Goal: Task Accomplishment & Management: Complete application form

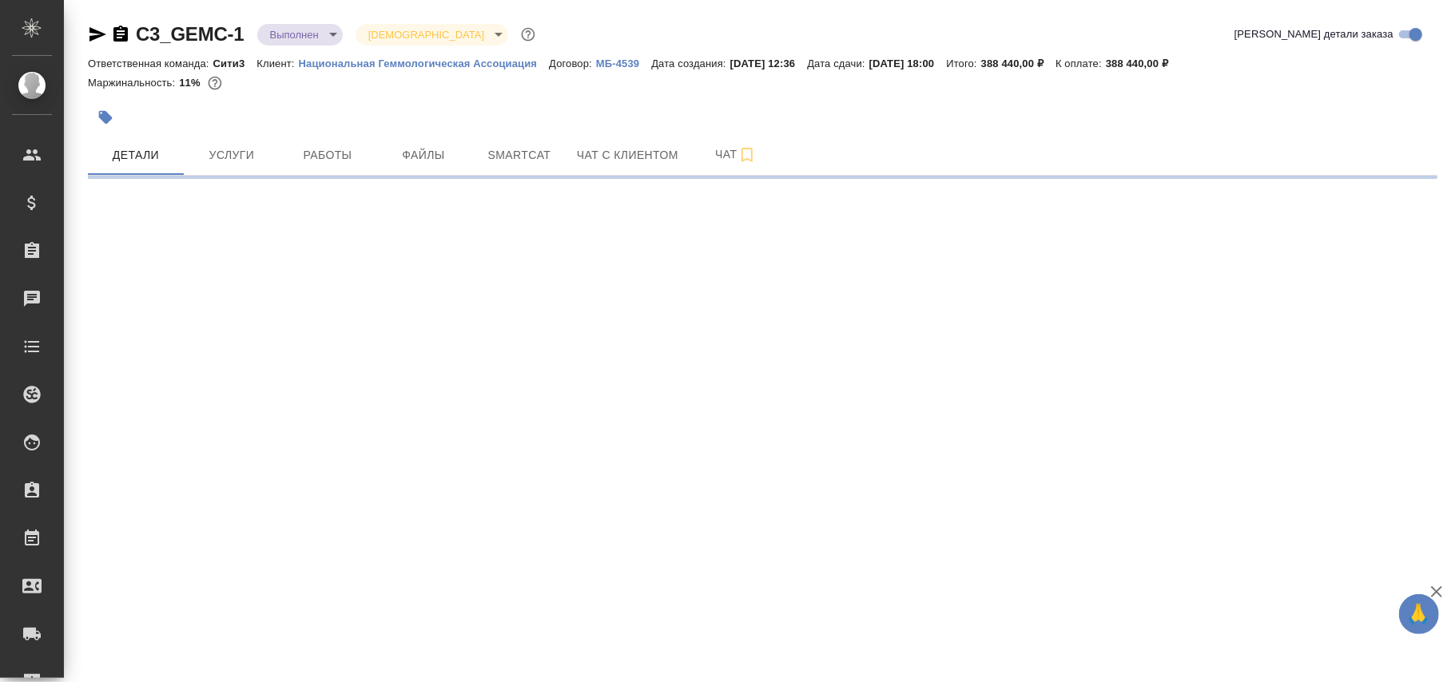
select select "RU"
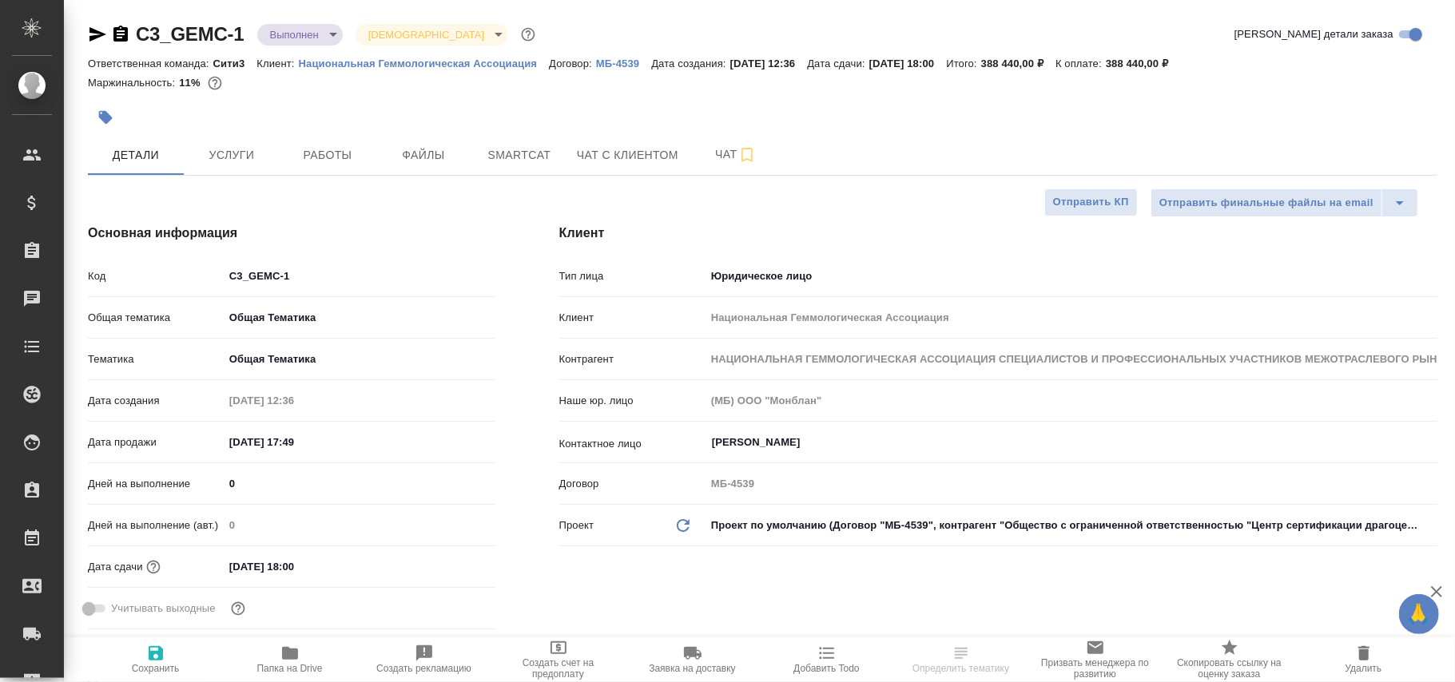
type textarea "x"
type input "Баданян Артак"
type input "Федотова Ирина"
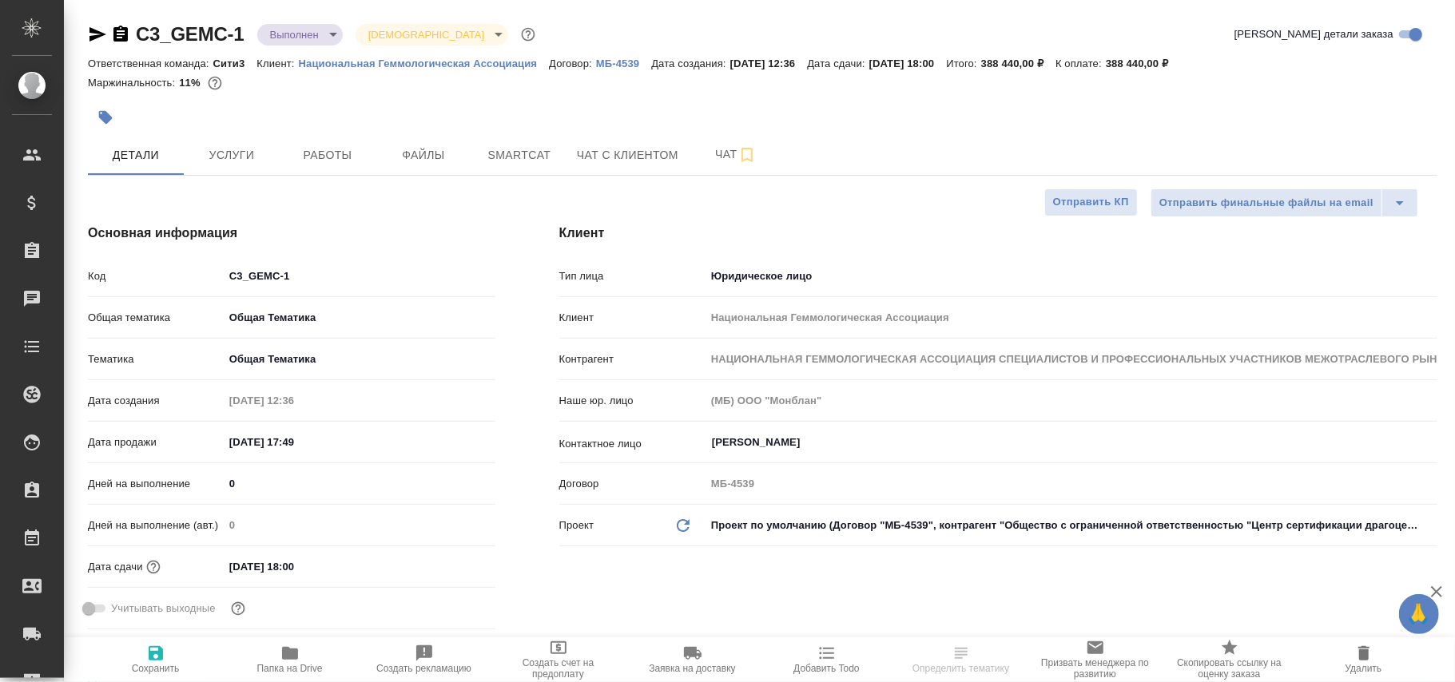
type input "Сеитов Павел"
type input "Касаткина Александра"
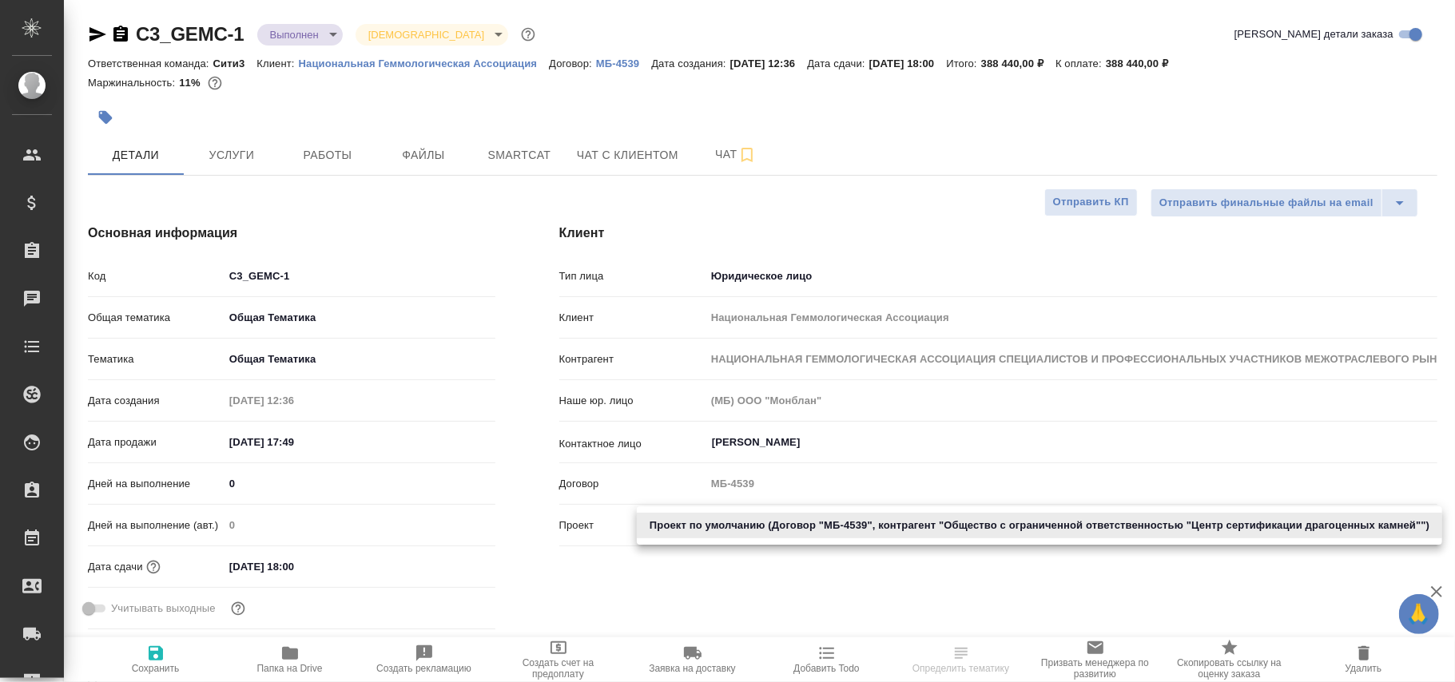
click at [781, 525] on body "🙏 .cls-1 fill:#fff; AWATERA Фокина Наталья n.fokina Клиенты Спецификации Заказы…" at bounding box center [727, 341] width 1455 height 682
click at [781, 525] on li "Проект по умолчанию (Договор "МБ-4539", контрагент "Общество с ограниченной отв…" at bounding box center [1039, 526] width 805 height 26
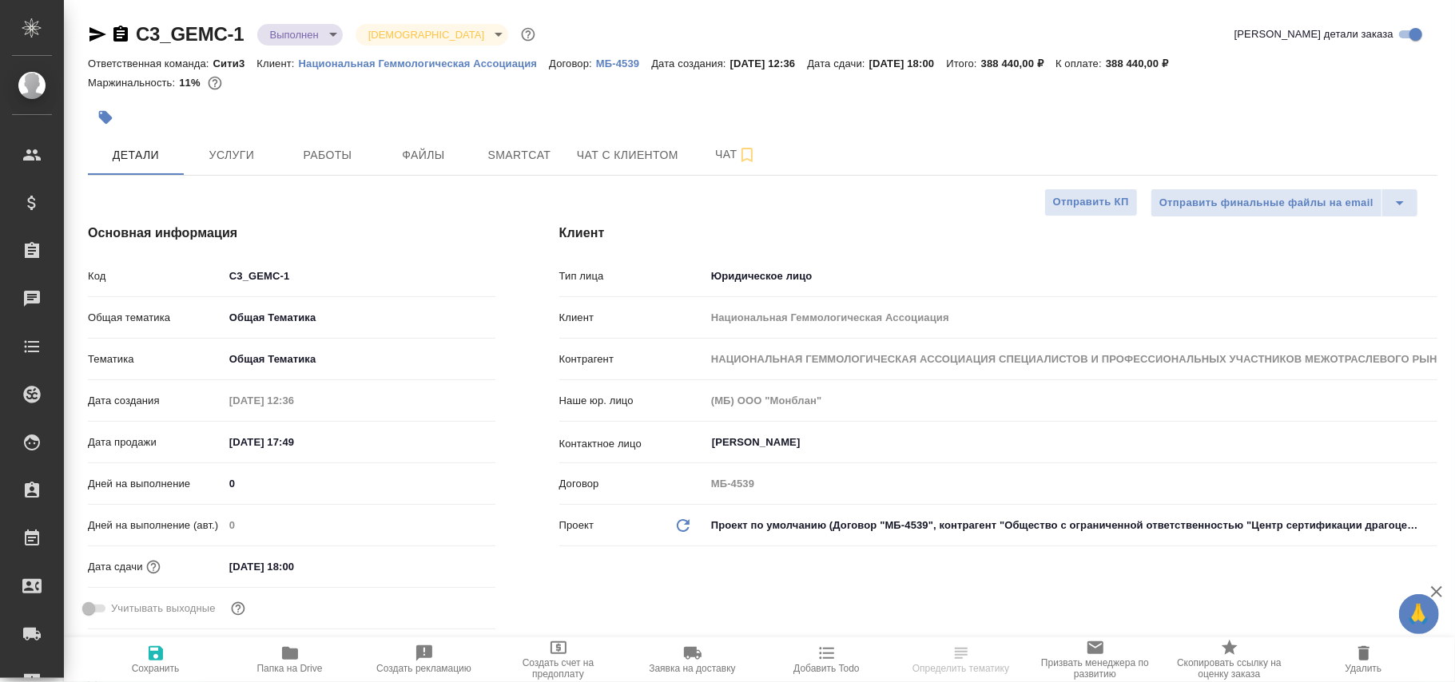
click at [621, 59] on p "МБ-4539" at bounding box center [623, 64] width 55 height 12
type textarea "x"
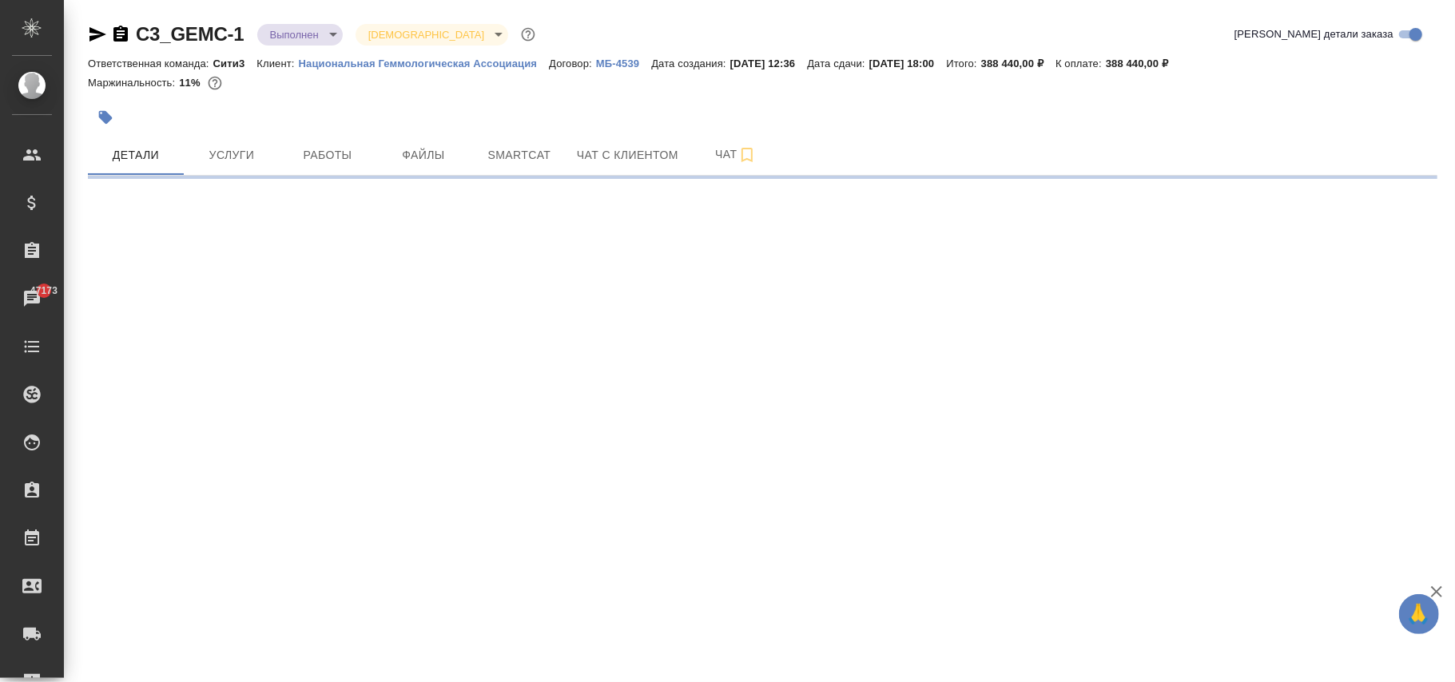
select select "RU"
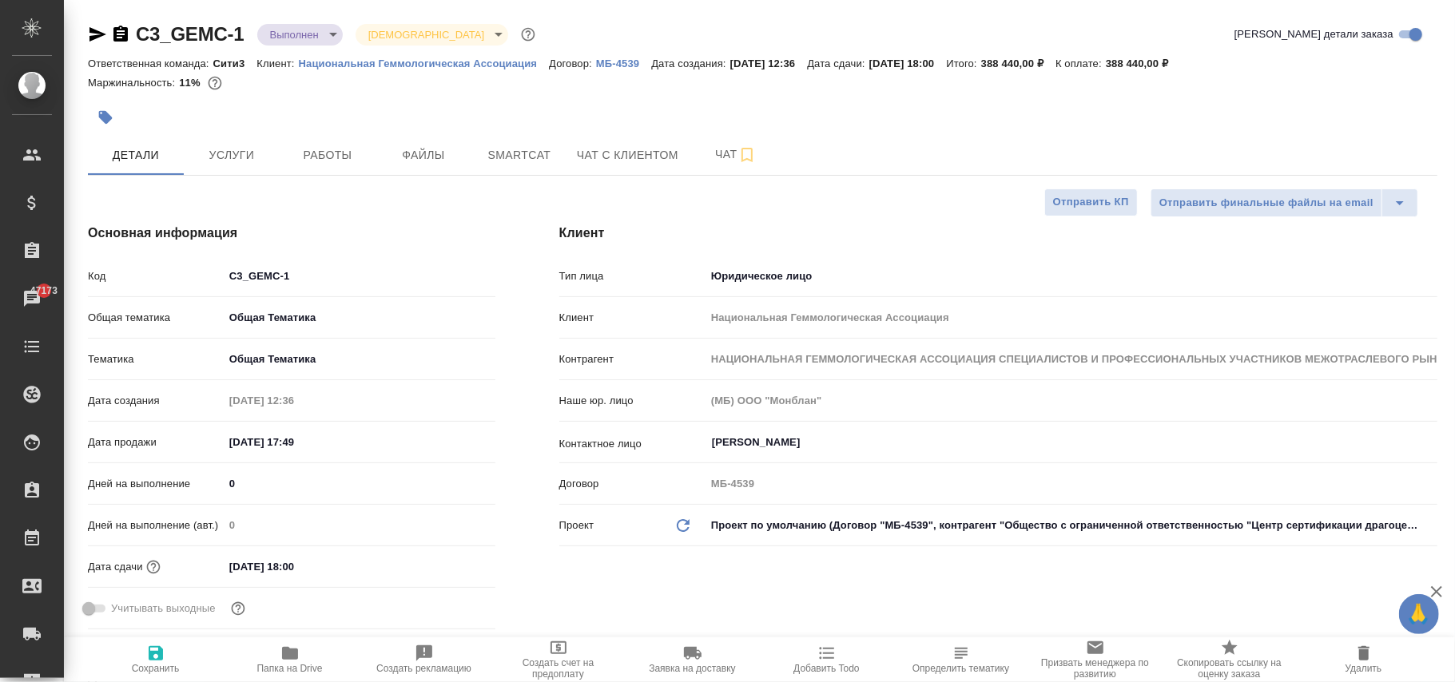
click at [682, 521] on icon at bounding box center [683, 525] width 13 height 13
type textarea "x"
click at [682, 521] on icon at bounding box center [683, 525] width 13 height 13
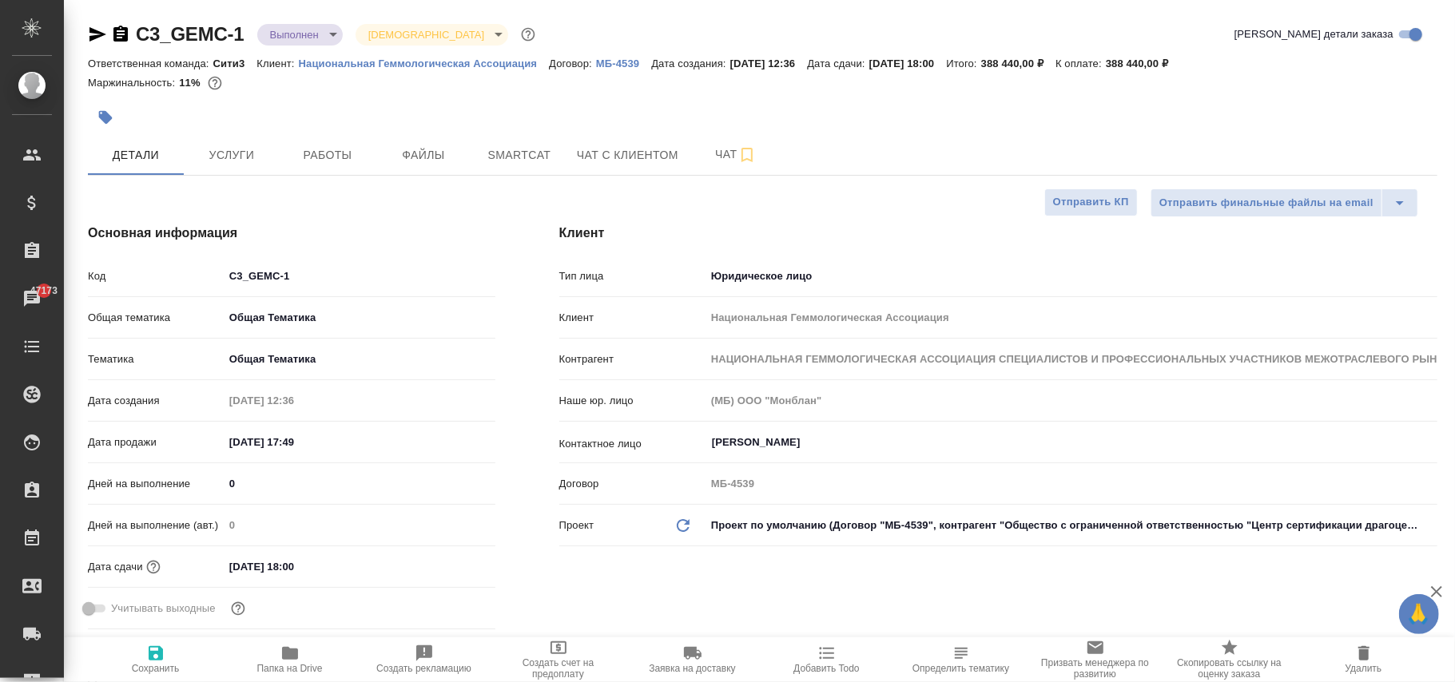
type textarea "x"
type input "Общество с ограниченной ответственностью "Центр сертификации драгоценных камней""
type textarea "x"
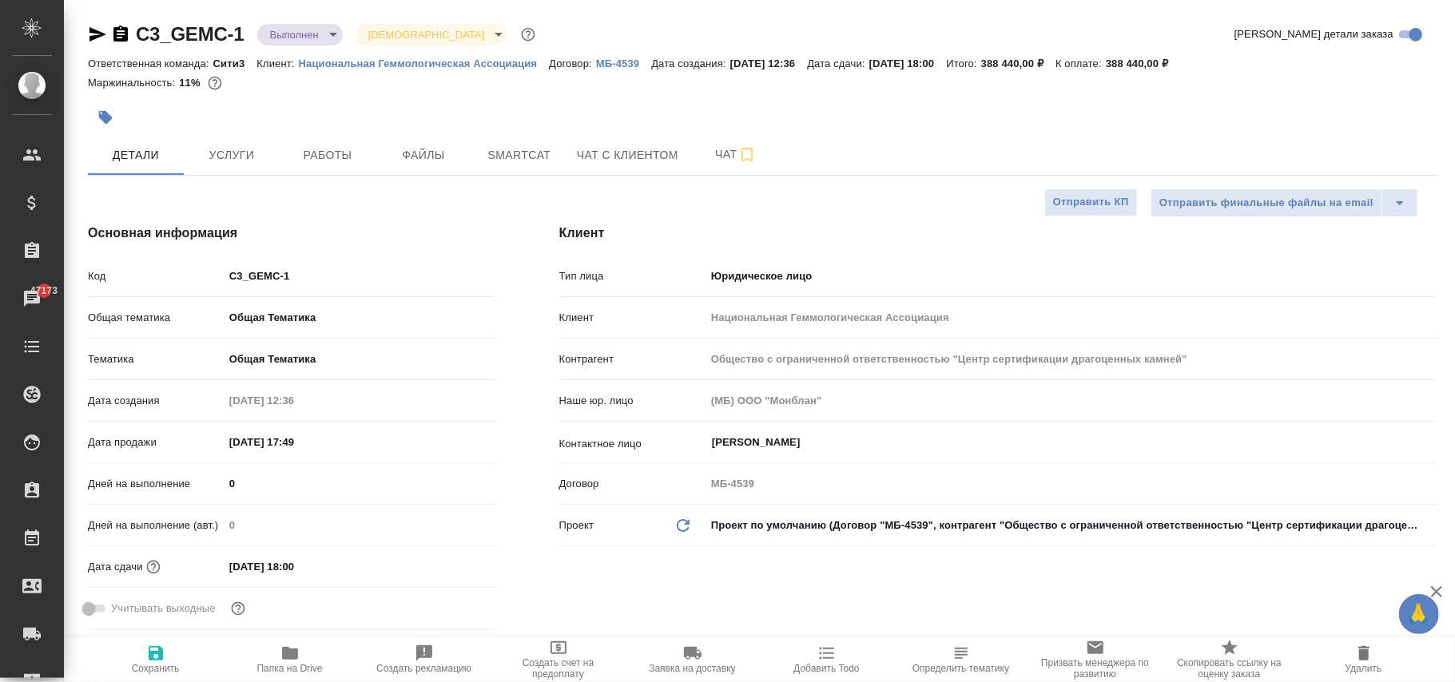
type textarea "x"
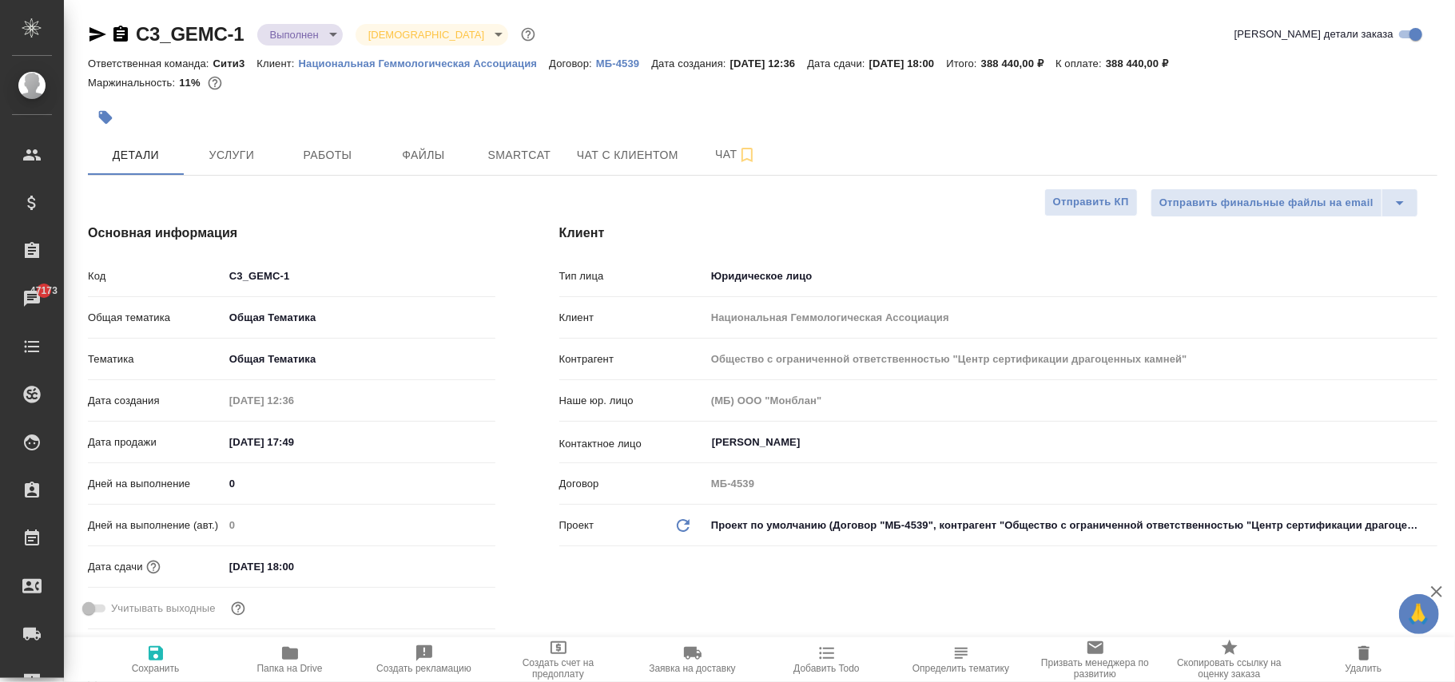
click at [161, 658] on icon "button" at bounding box center [156, 653] width 14 height 14
type textarea "x"
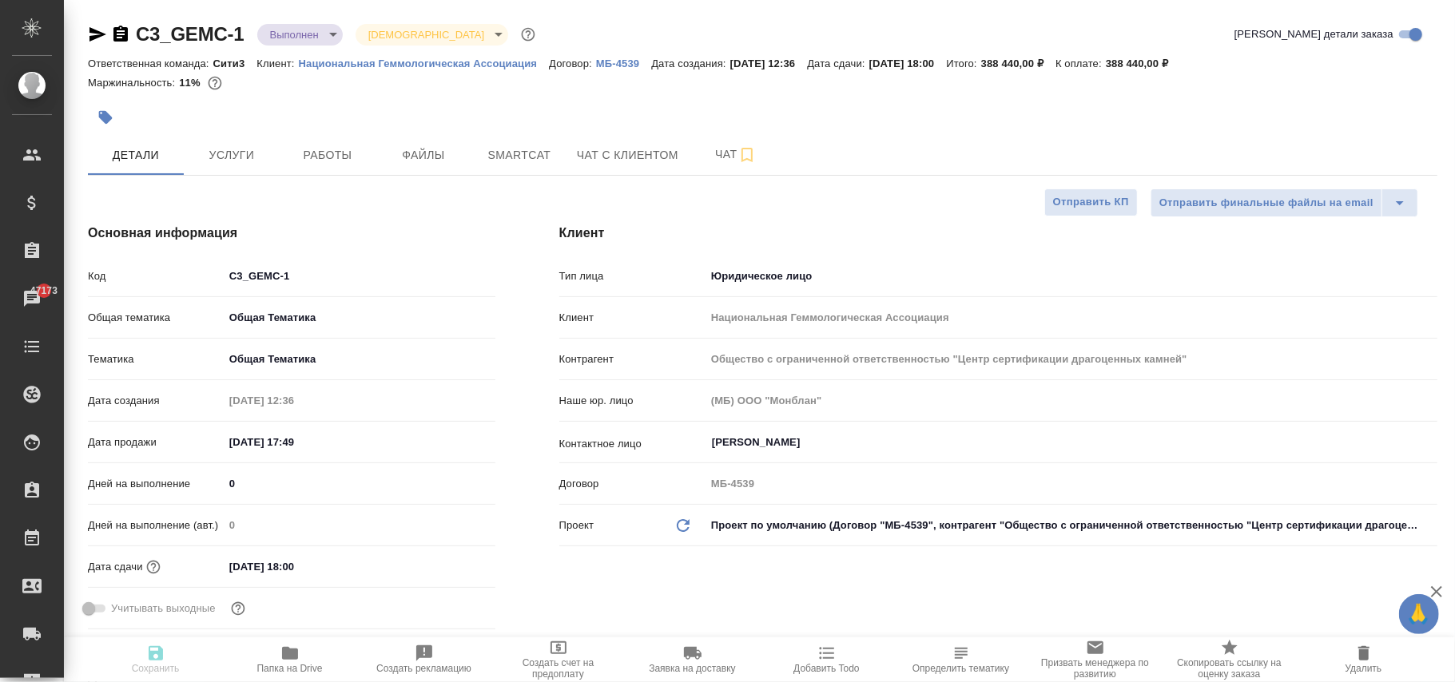
type textarea "x"
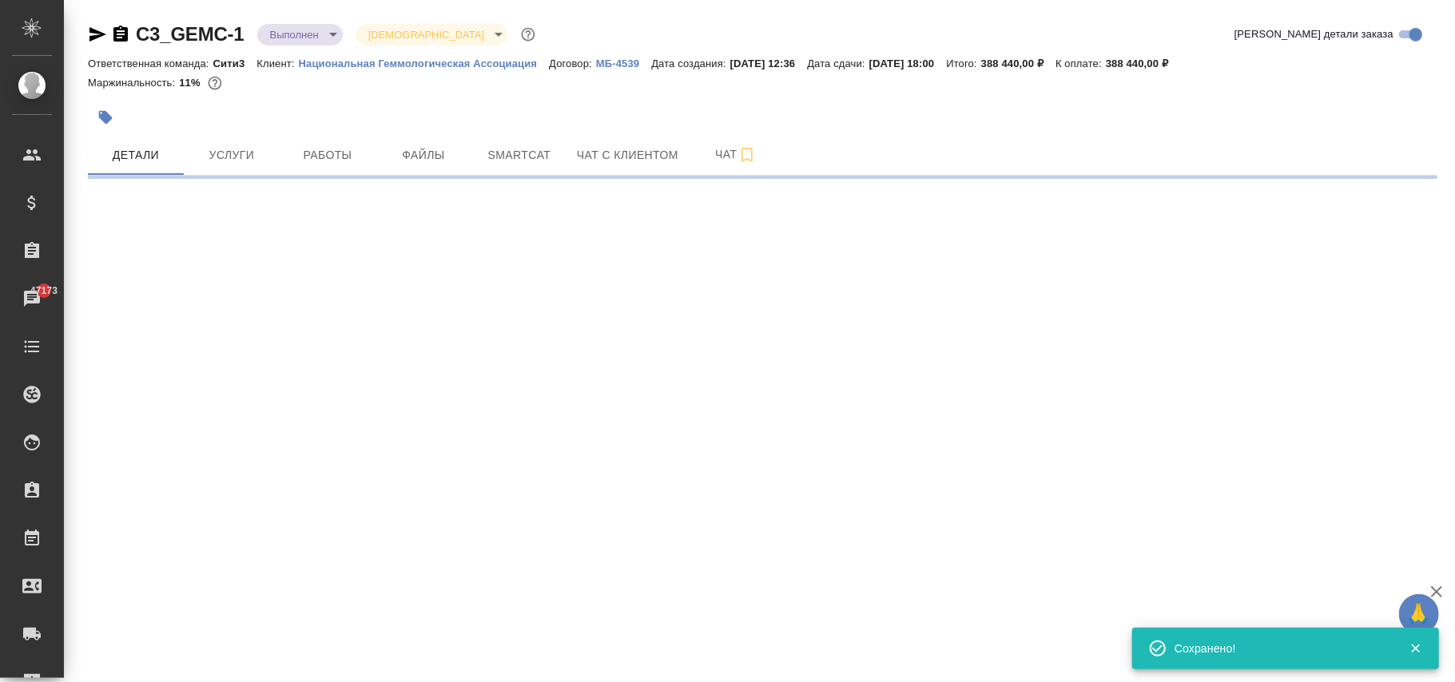
select select "RU"
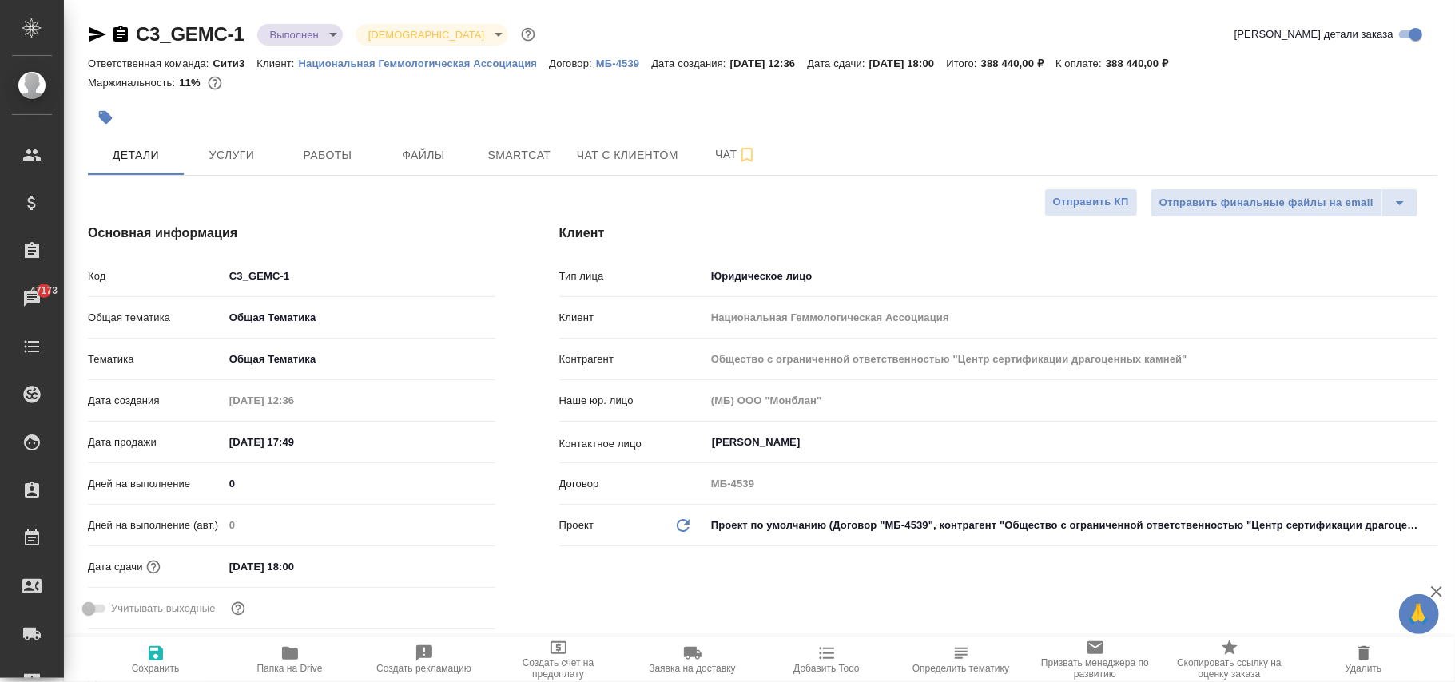
type textarea "x"
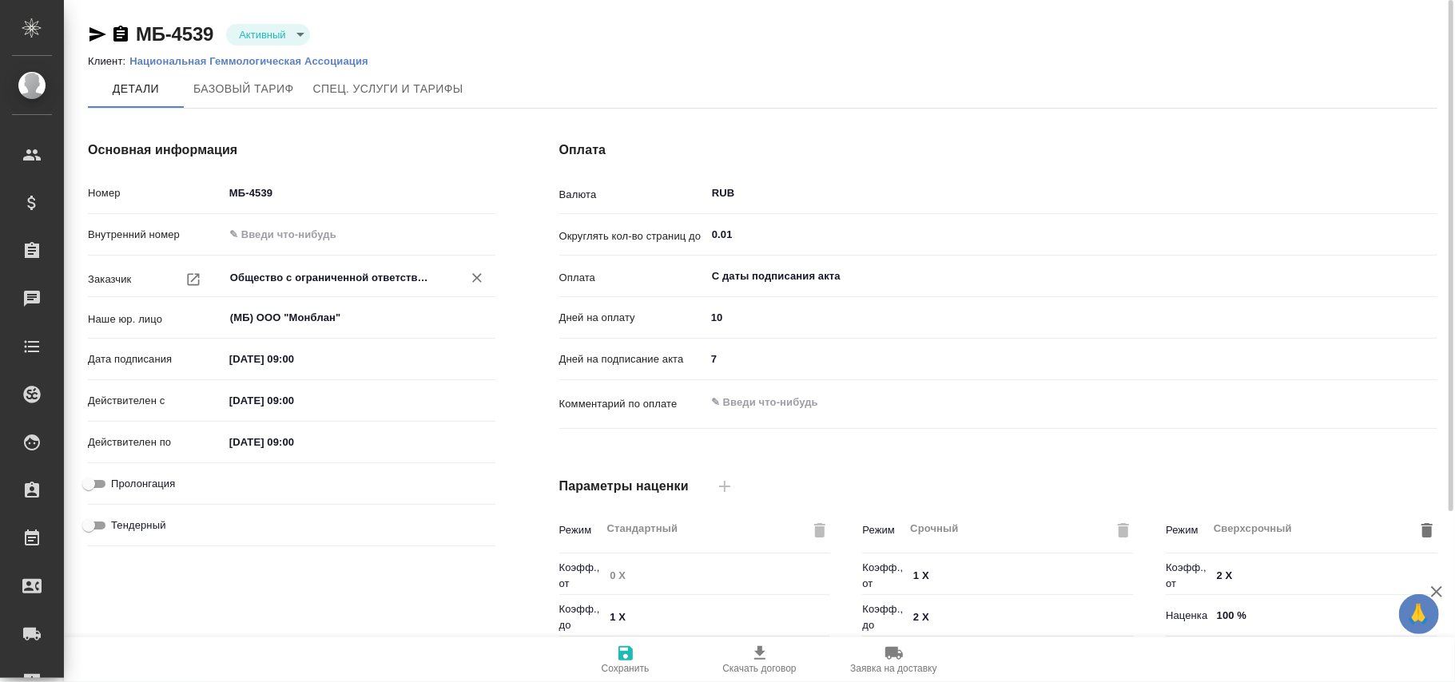
click at [320, 281] on input "Общество с ограниченной ответственностью "Центр сертификации драгоценных камней"" at bounding box center [333, 277] width 209 height 19
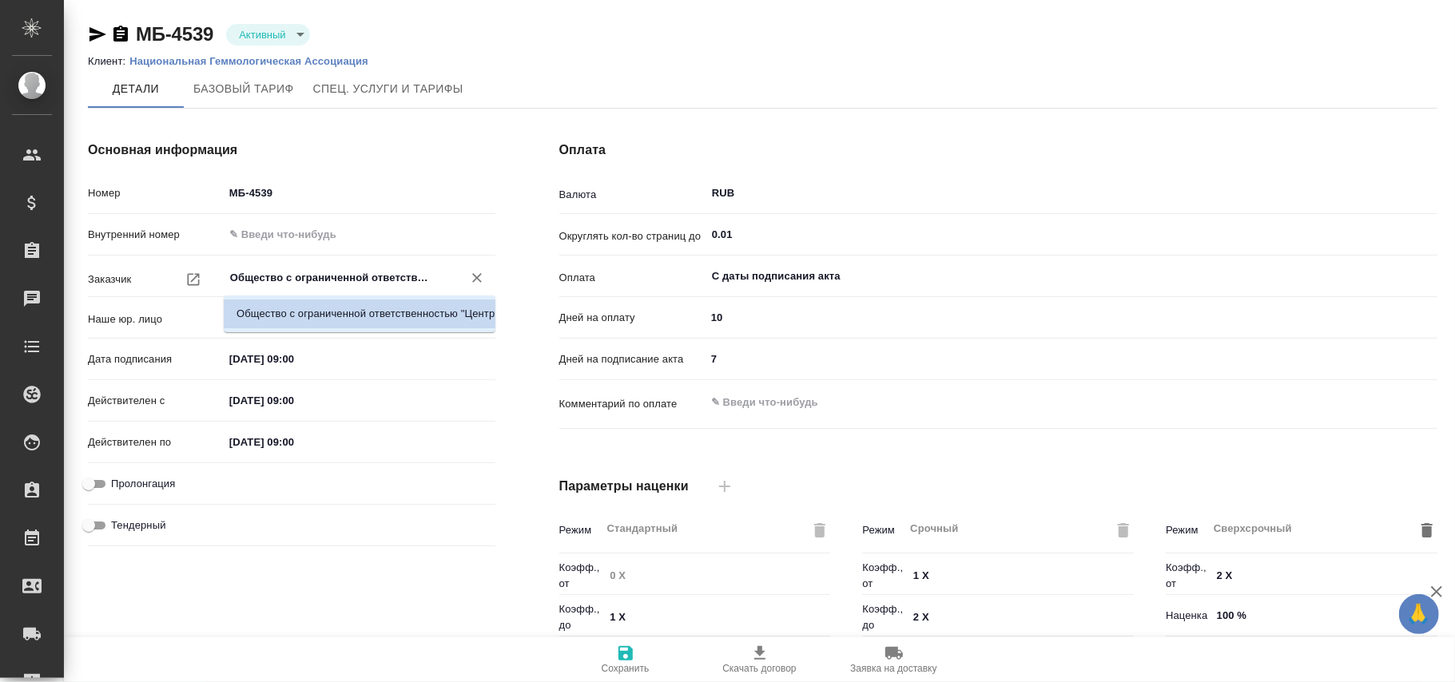
click at [366, 317] on li "Общество с ограниченной ответственностью "Центр сертификации драгоценных камней"" at bounding box center [360, 314] width 272 height 29
drag, startPoint x: 636, startPoint y: 646, endPoint x: 638, endPoint y: 439, distance: 206.2
click at [636, 644] on span "Сохранить" at bounding box center [625, 659] width 115 height 30
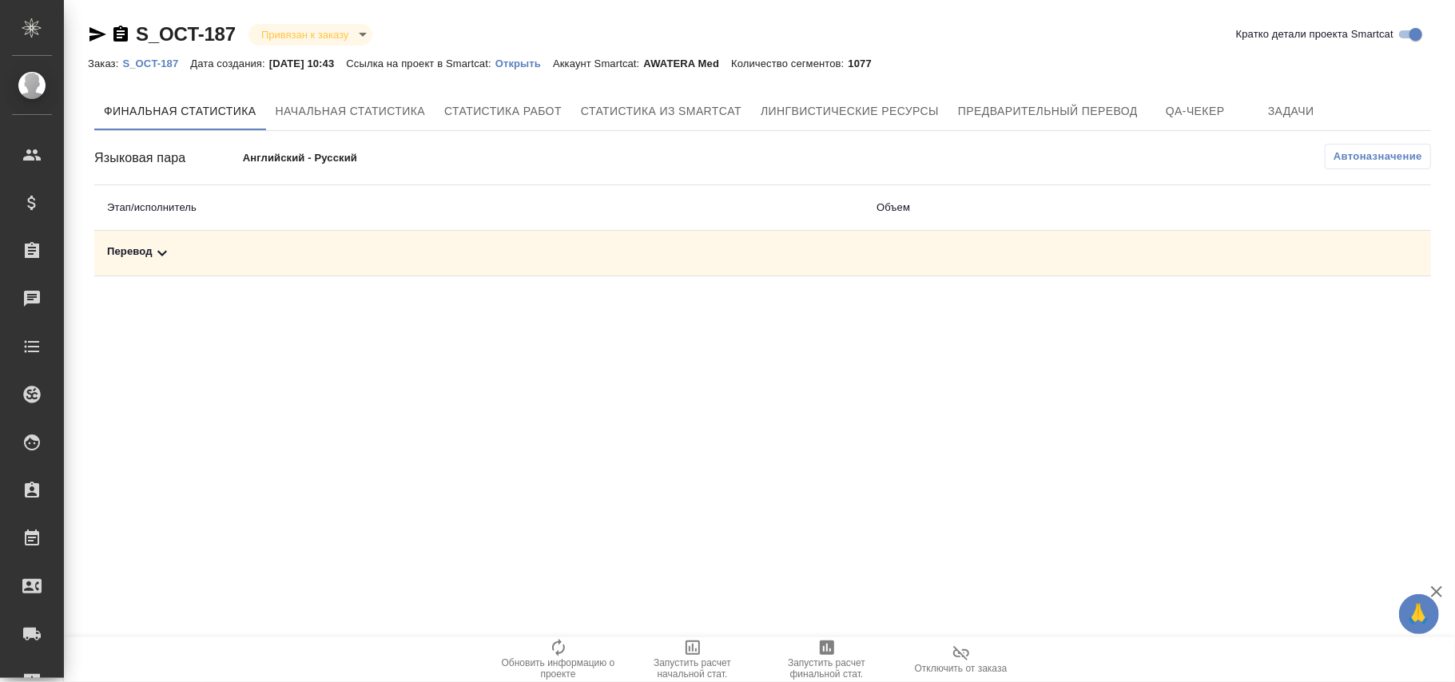
click at [1369, 150] on span "Автоназначение" at bounding box center [1378, 157] width 89 height 16
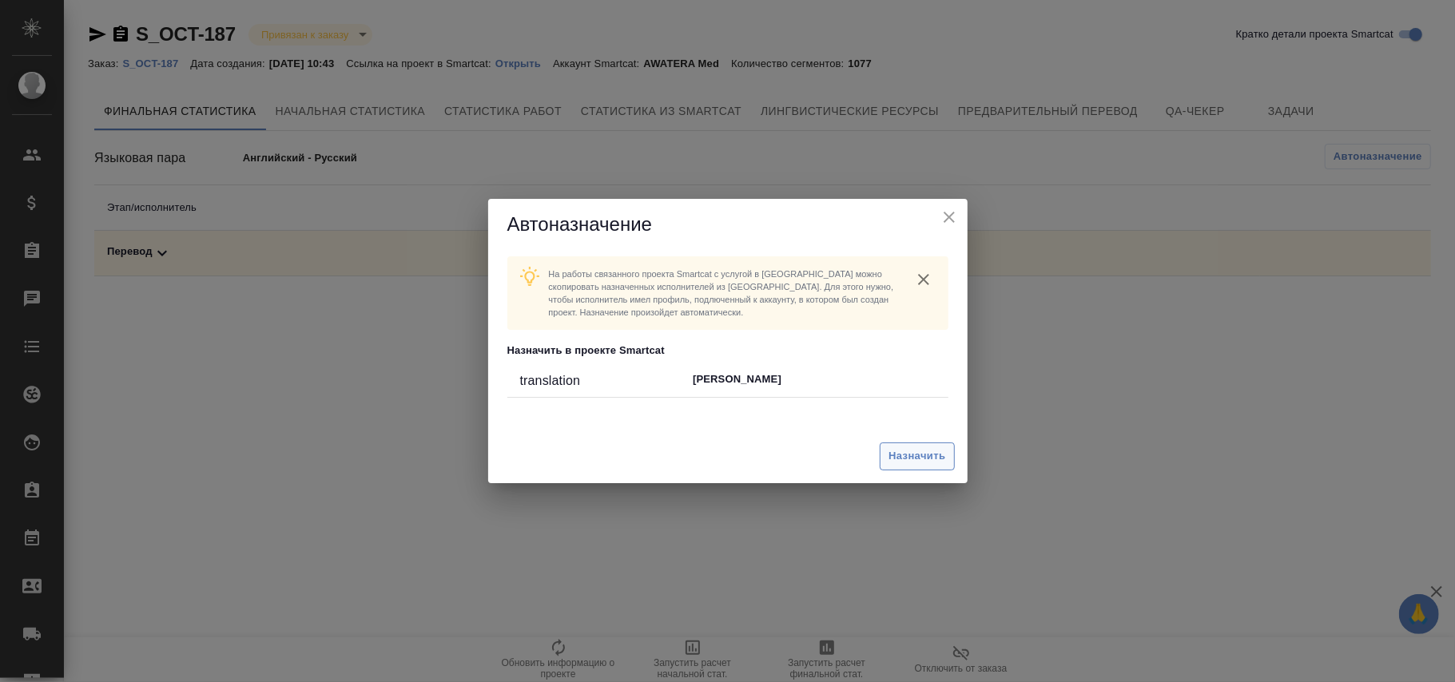
click at [919, 452] on span "Назначить" at bounding box center [917, 456] width 57 height 18
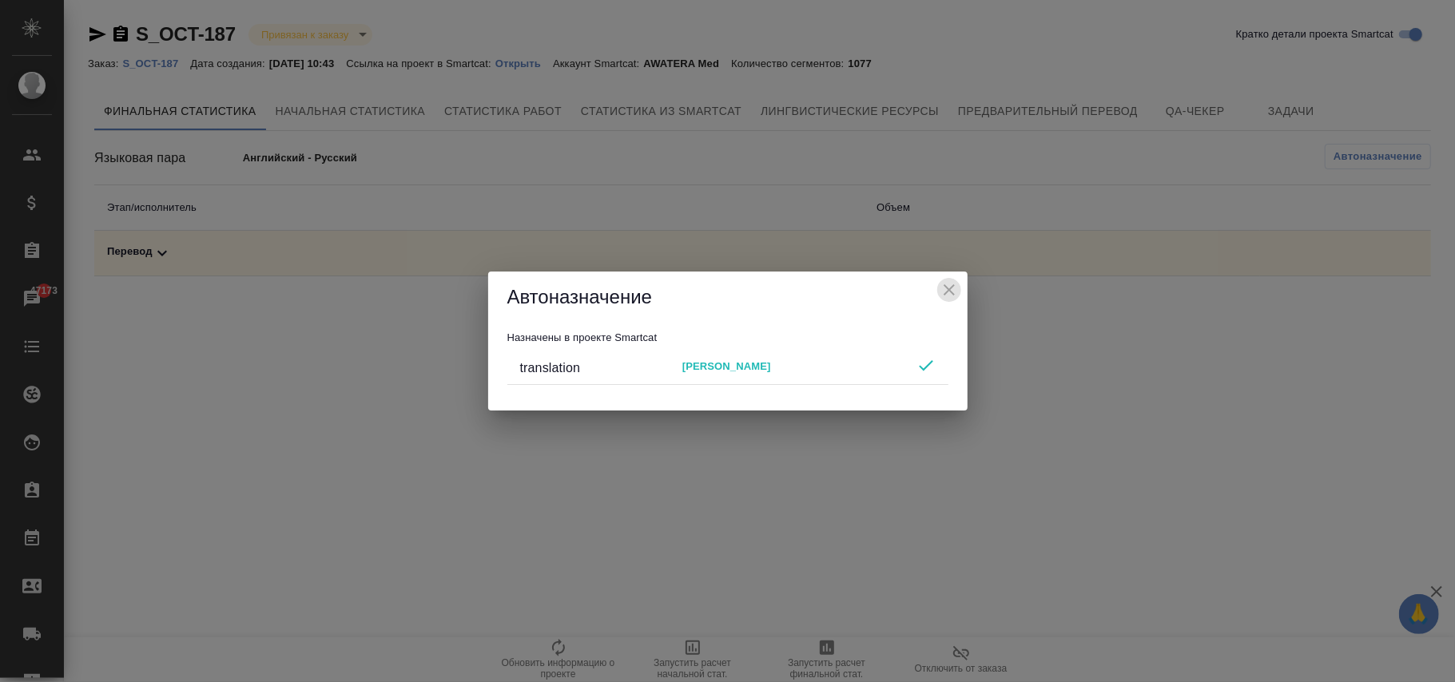
click at [944, 295] on icon "close" at bounding box center [949, 289] width 11 height 11
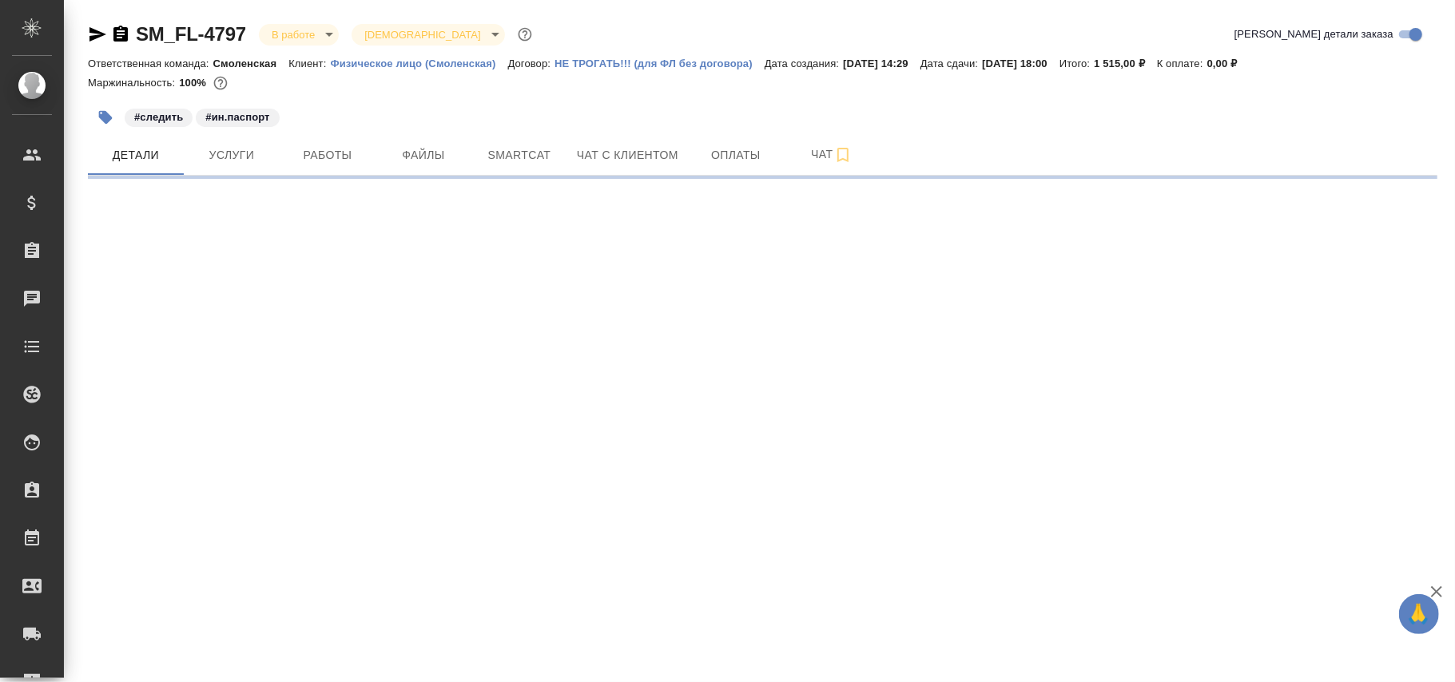
select select "RU"
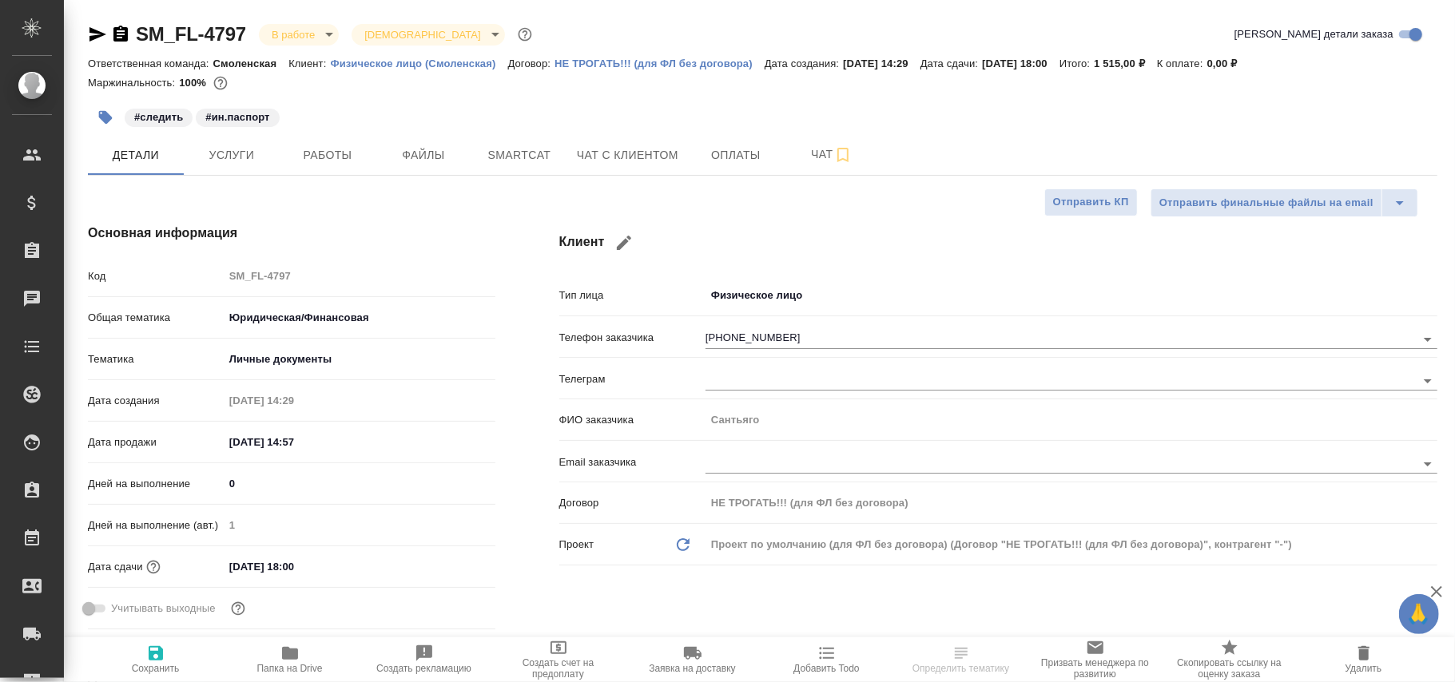
type textarea "x"
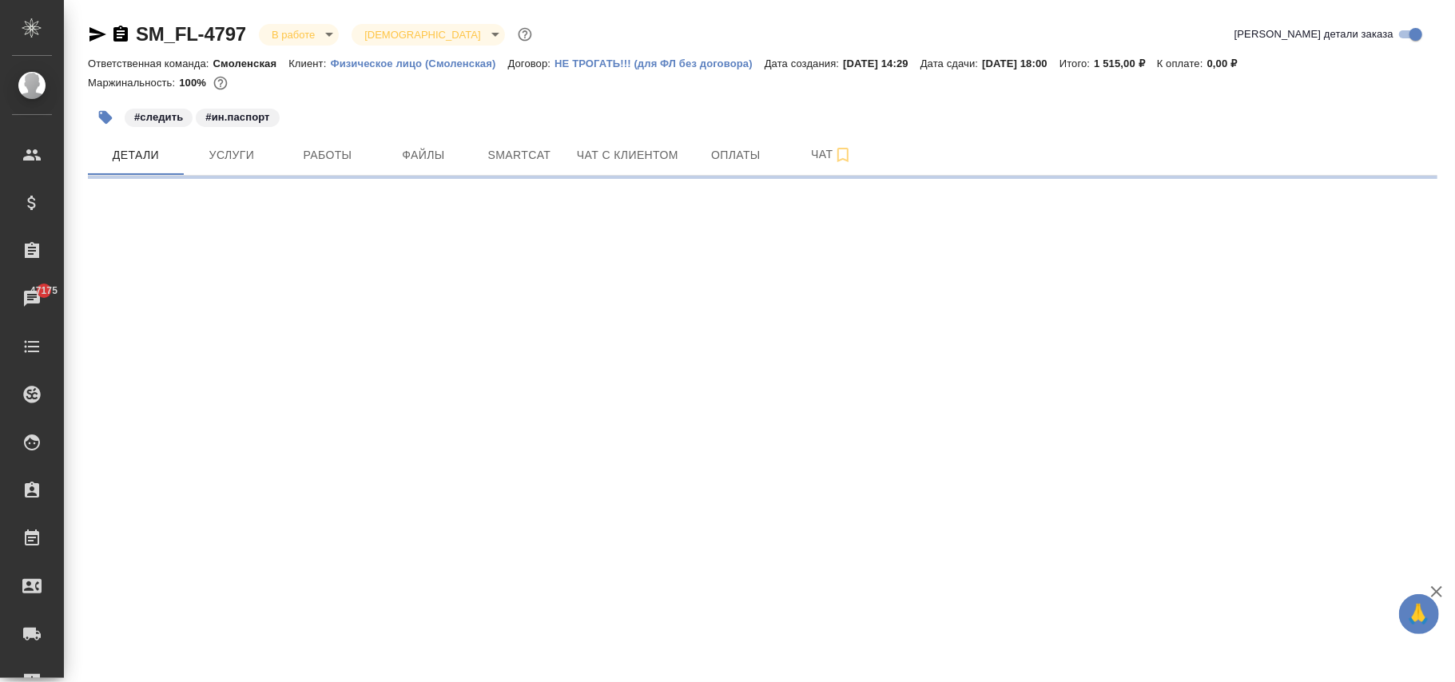
select select "RU"
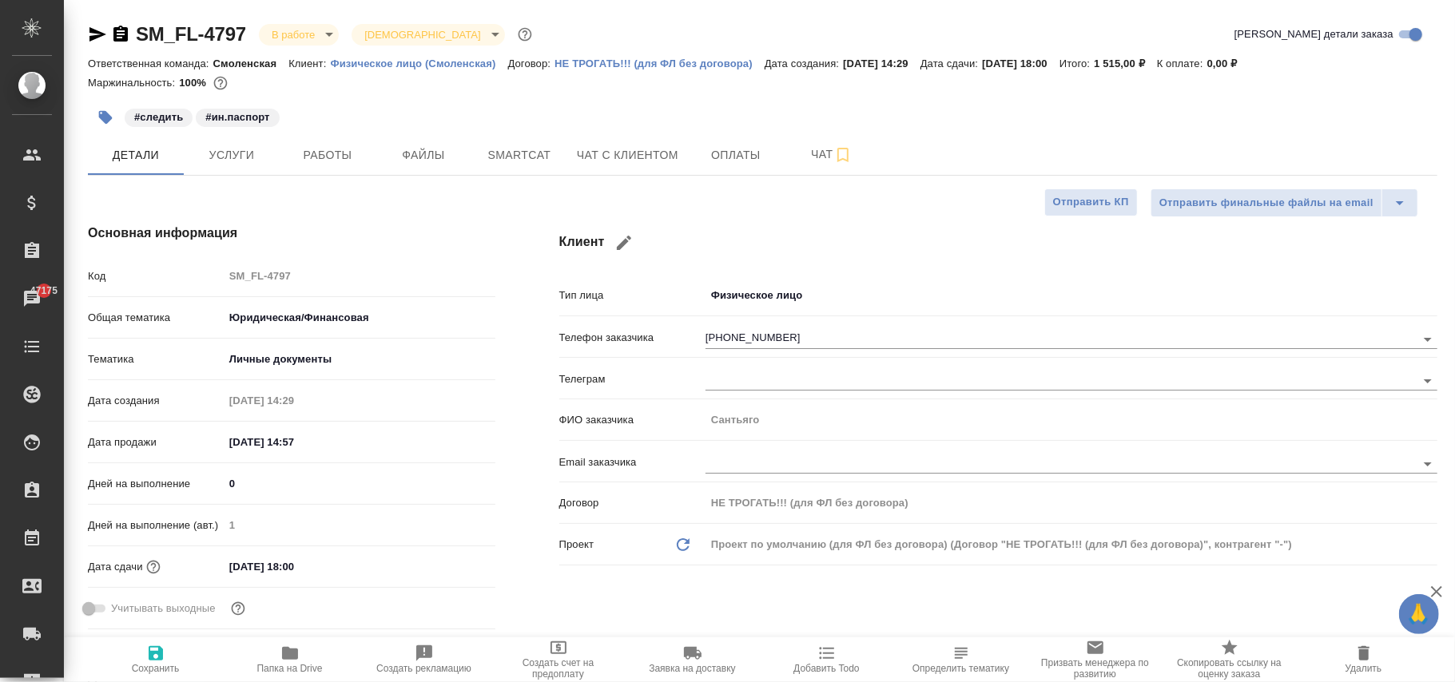
type textarea "x"
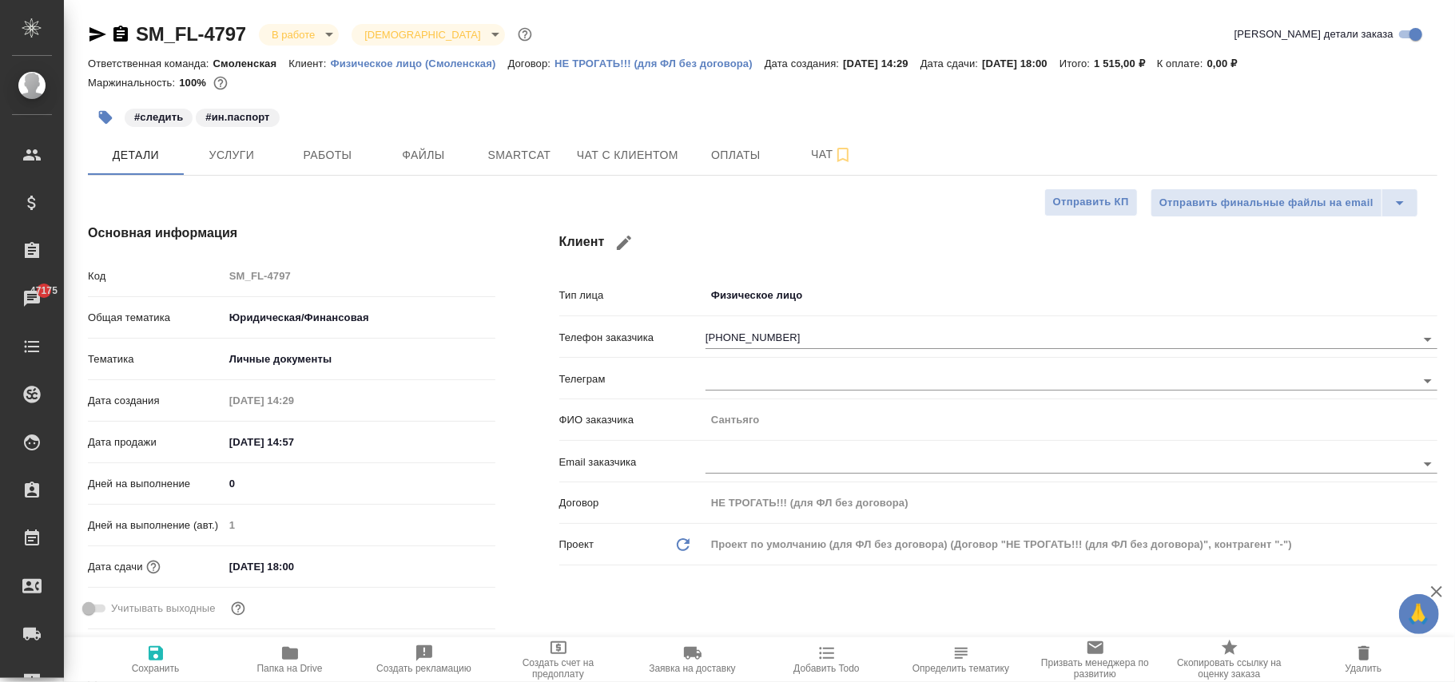
type textarea "x"
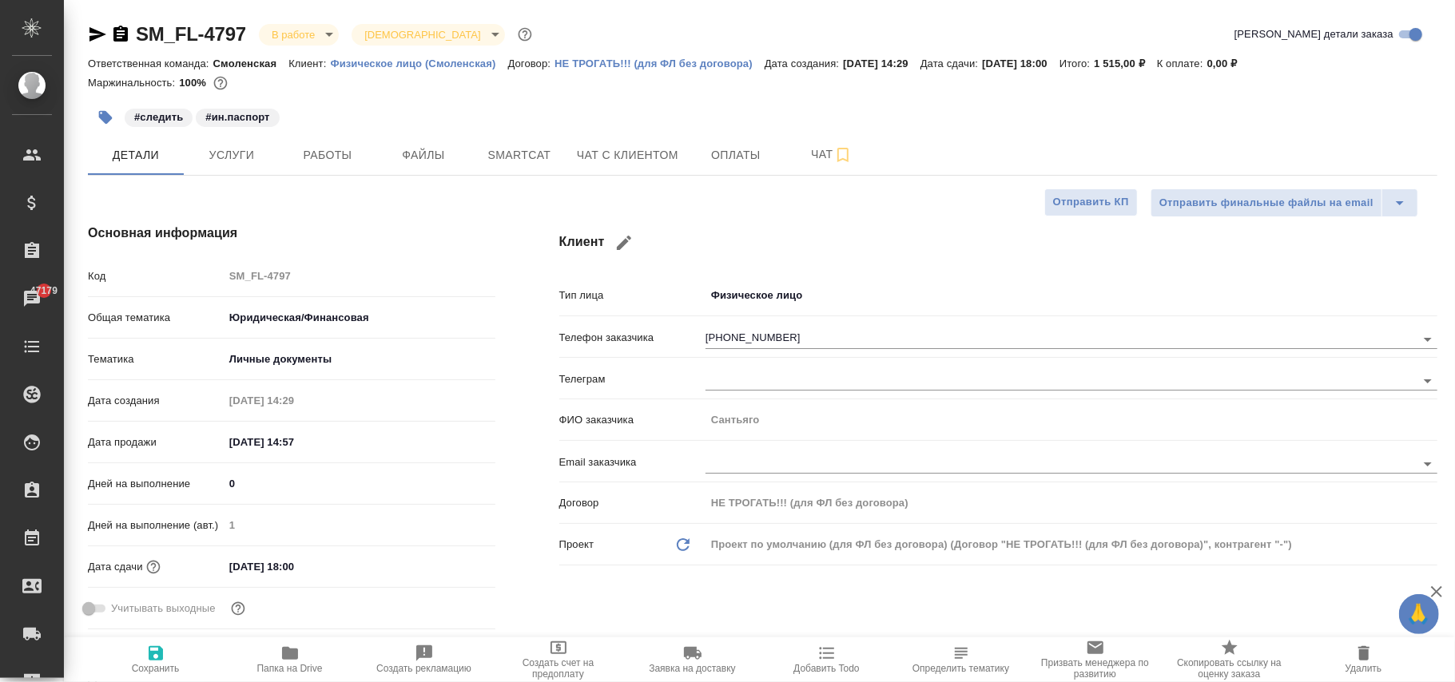
type textarea "x"
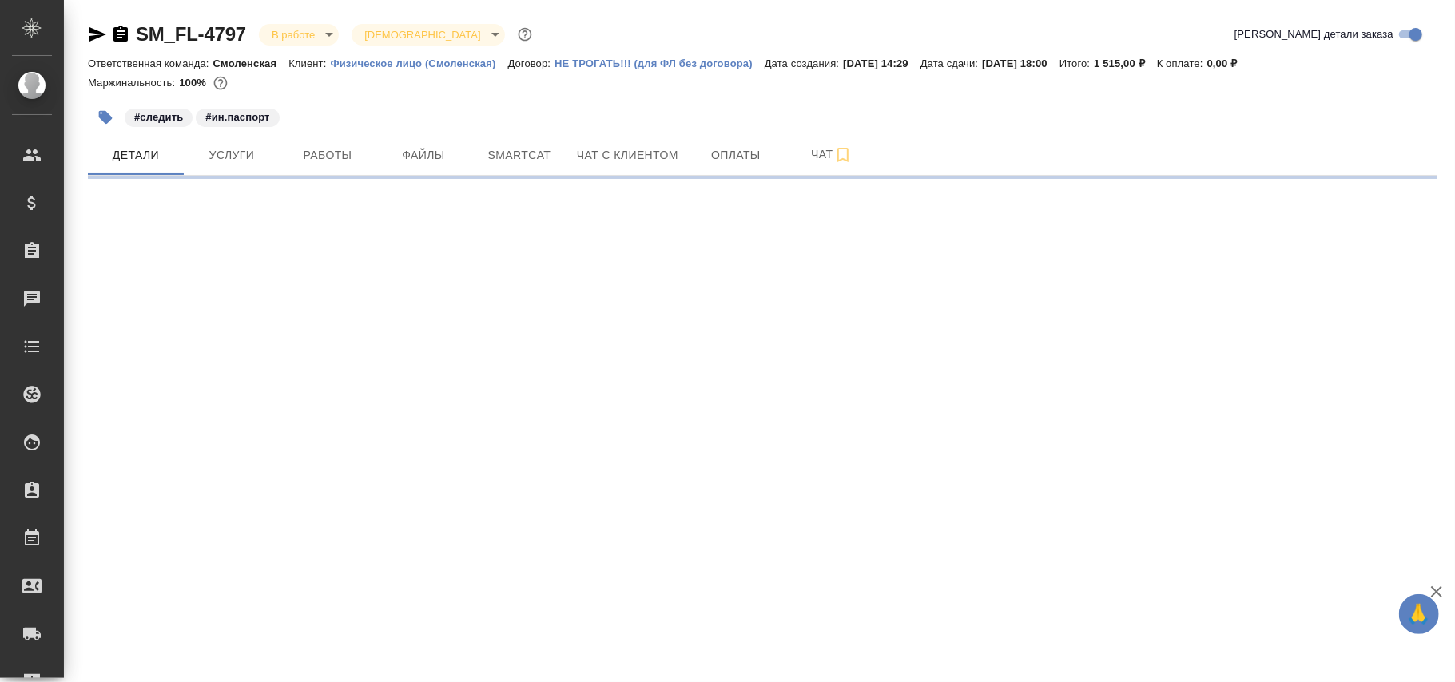
select select "RU"
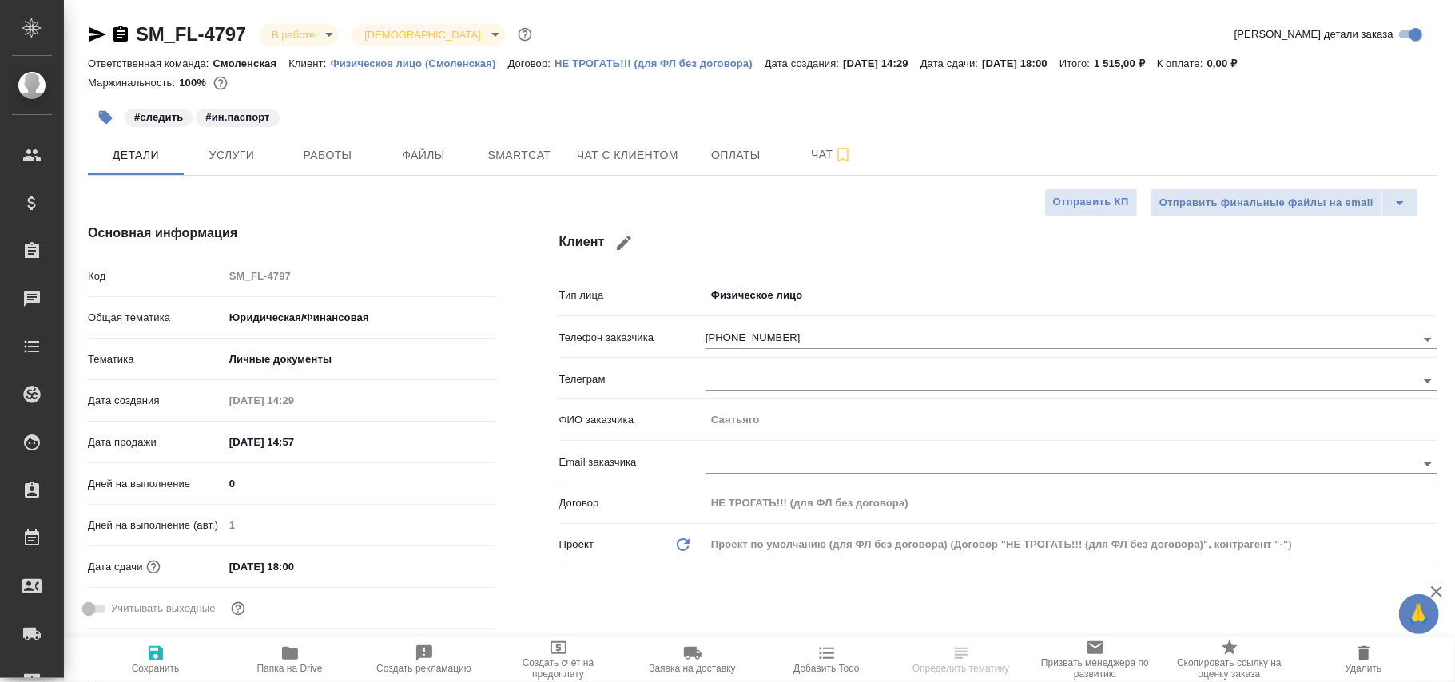
type textarea "x"
click at [451, 62] on p "Физическое лицо (Смоленская)" at bounding box center [418, 64] width 177 height 12
type textarea "x"
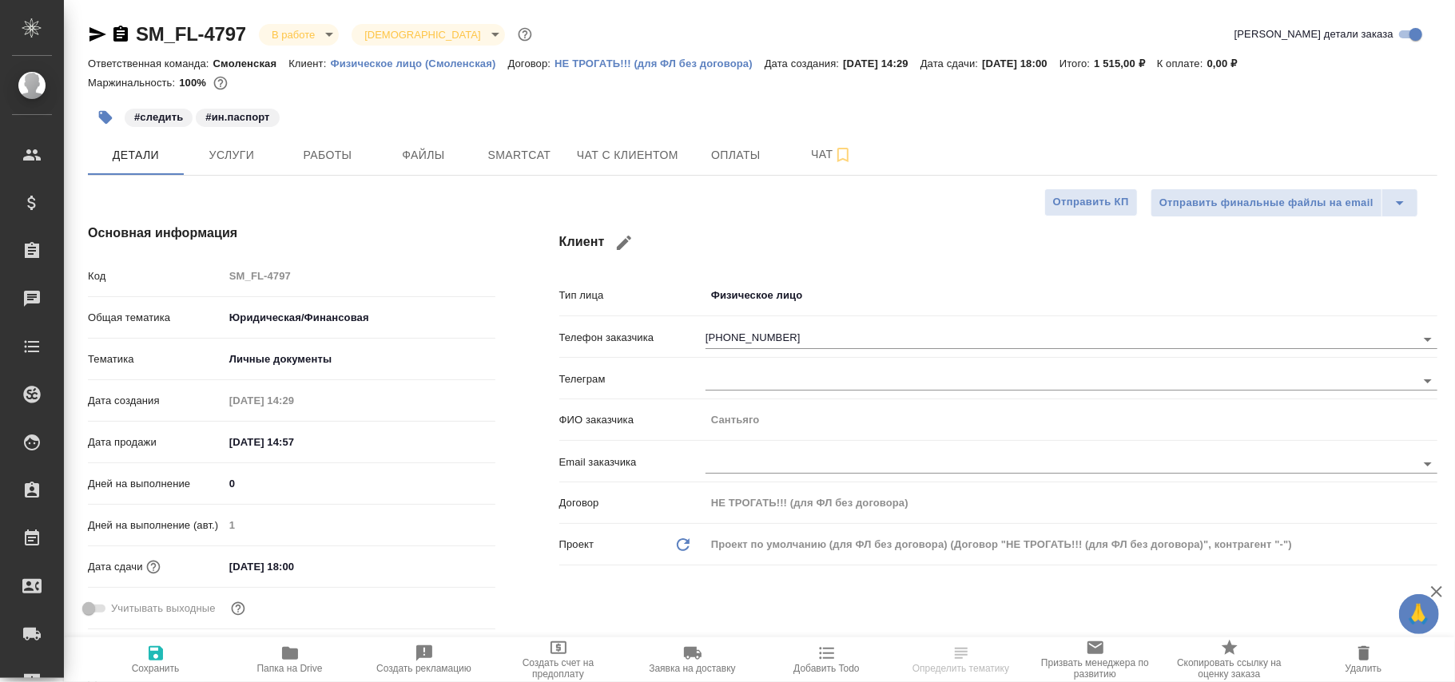
type textarea "x"
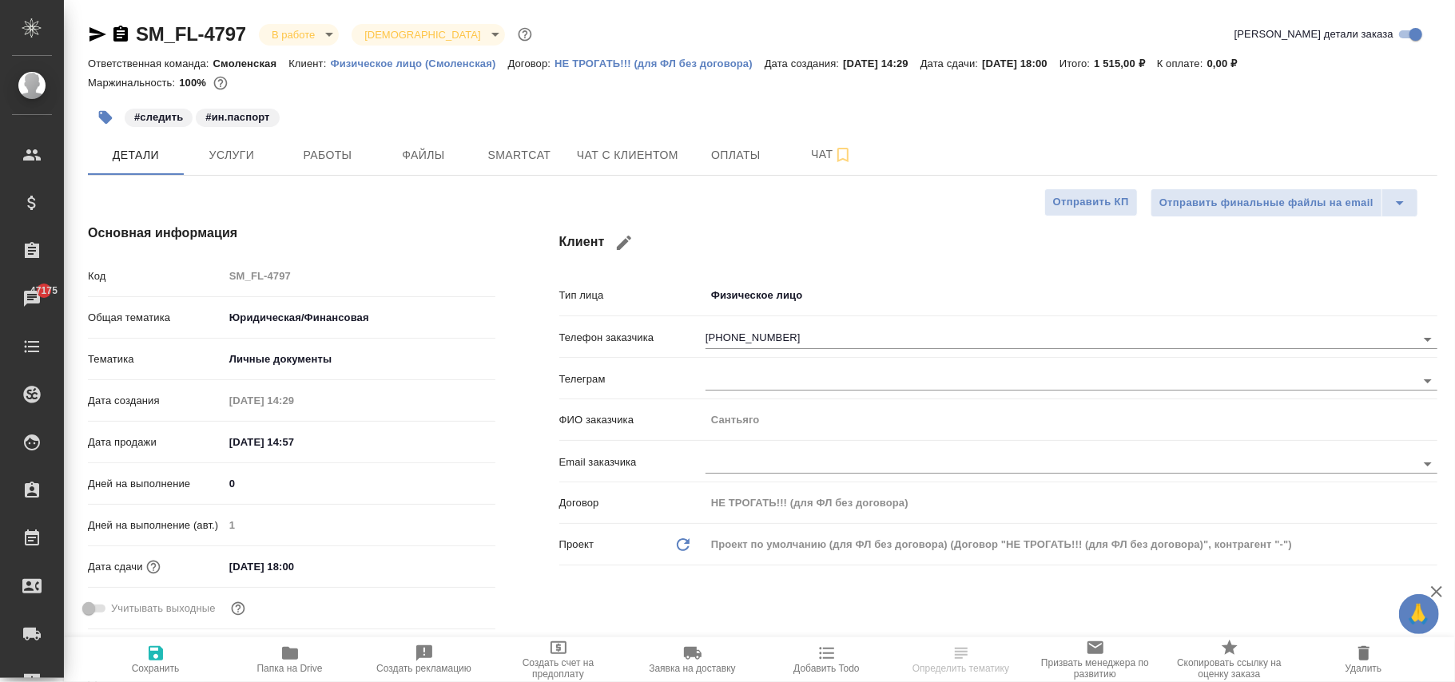
type textarea "x"
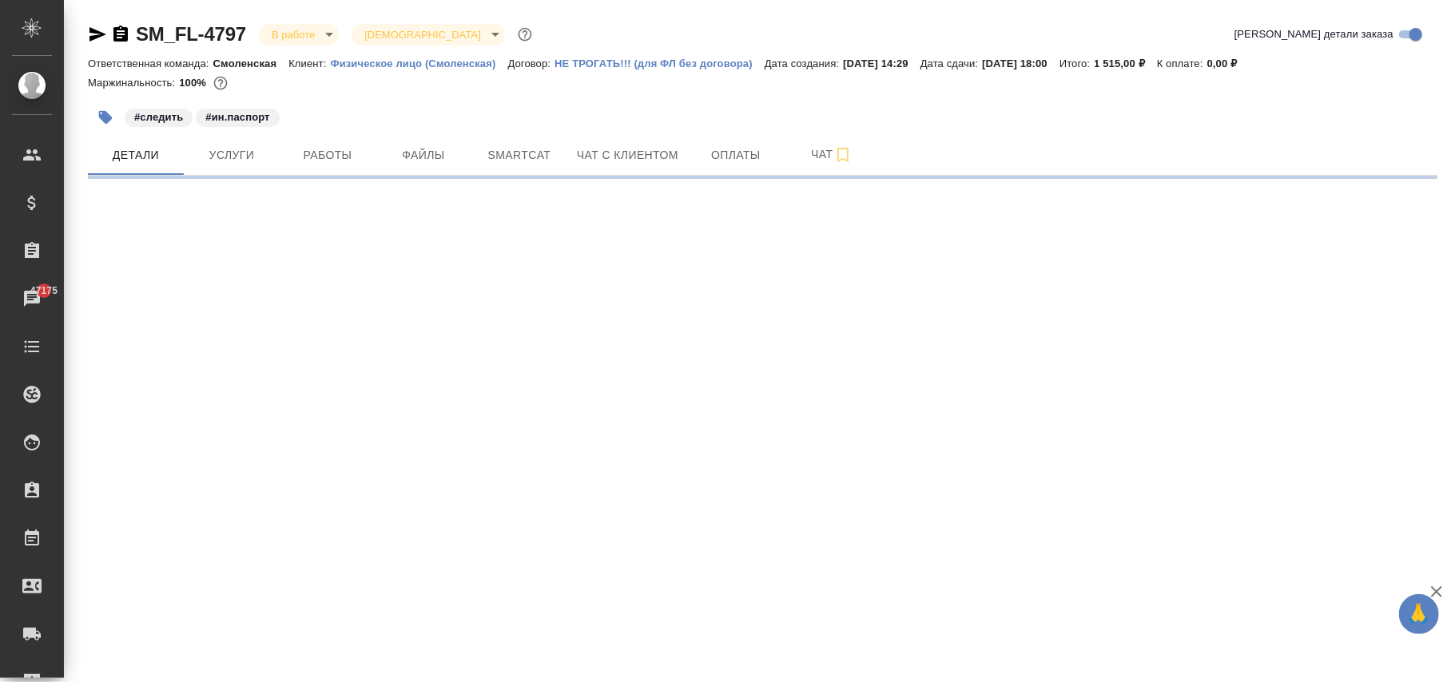
select select "RU"
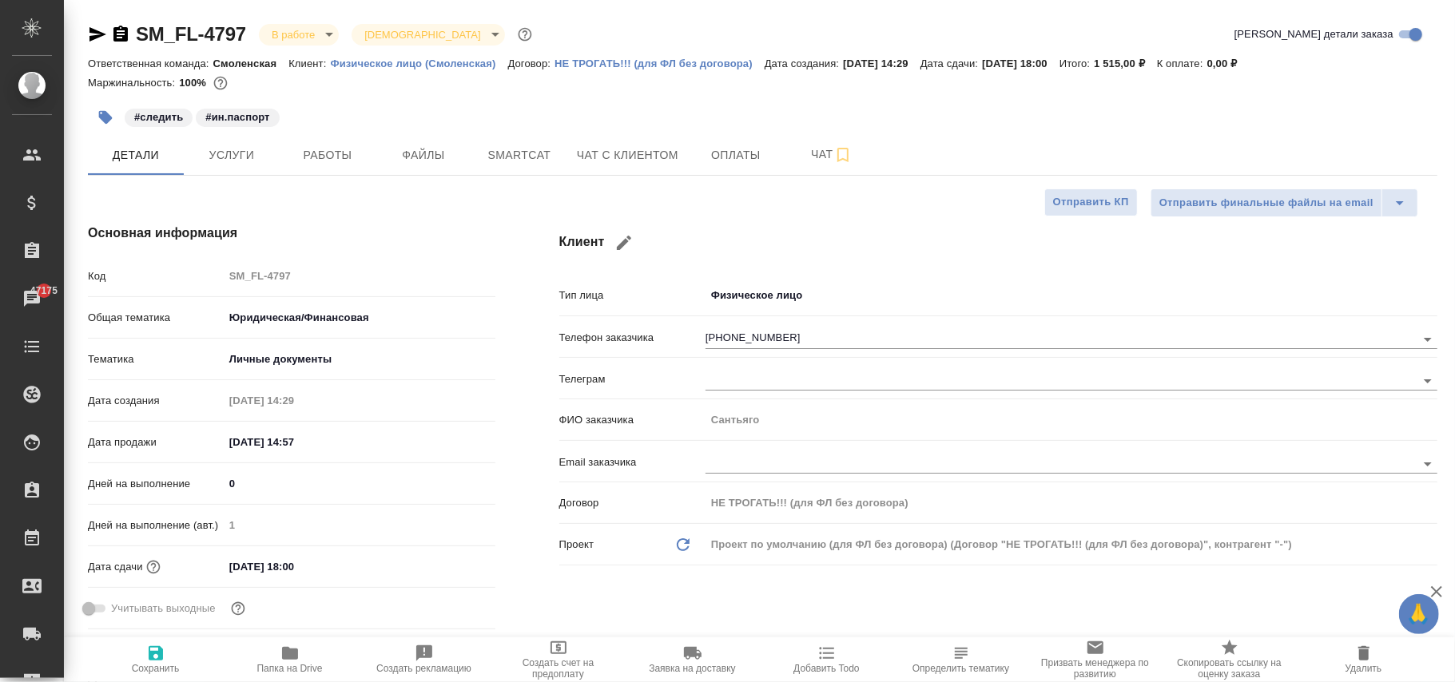
type textarea "x"
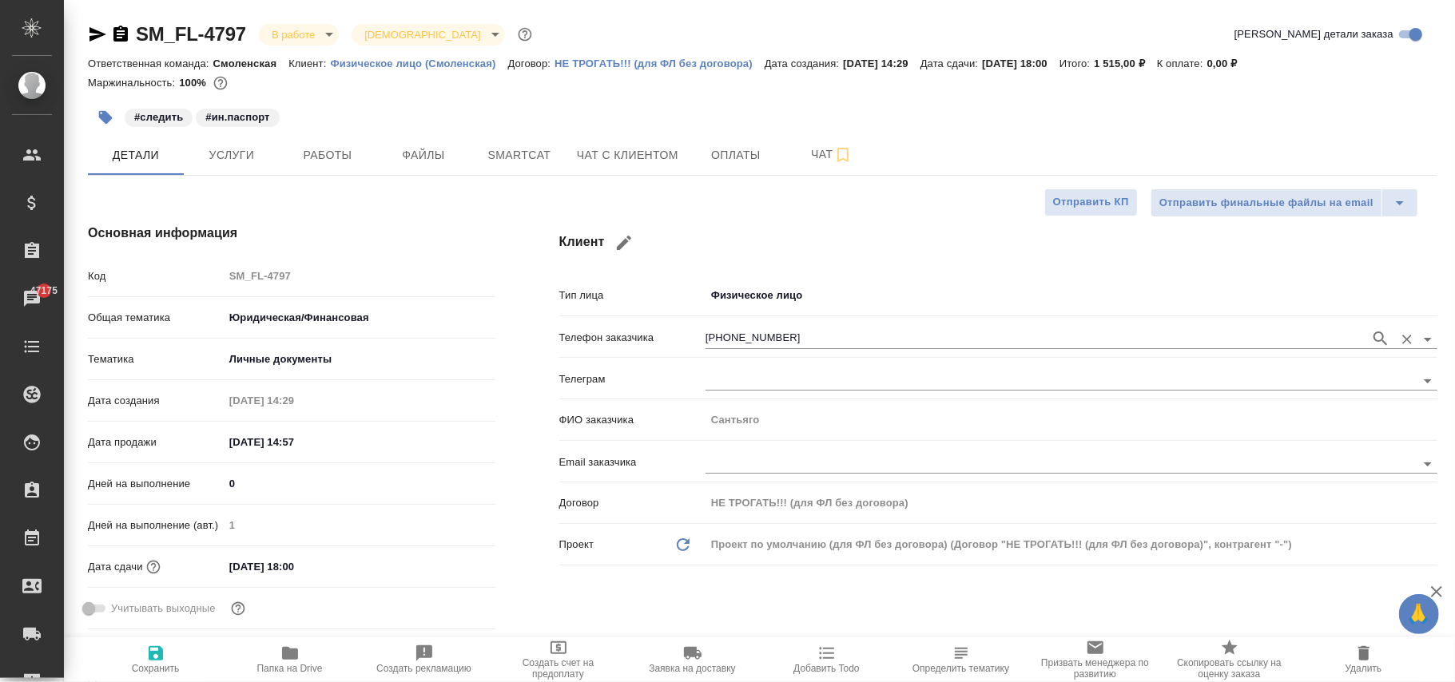
type textarea "x"
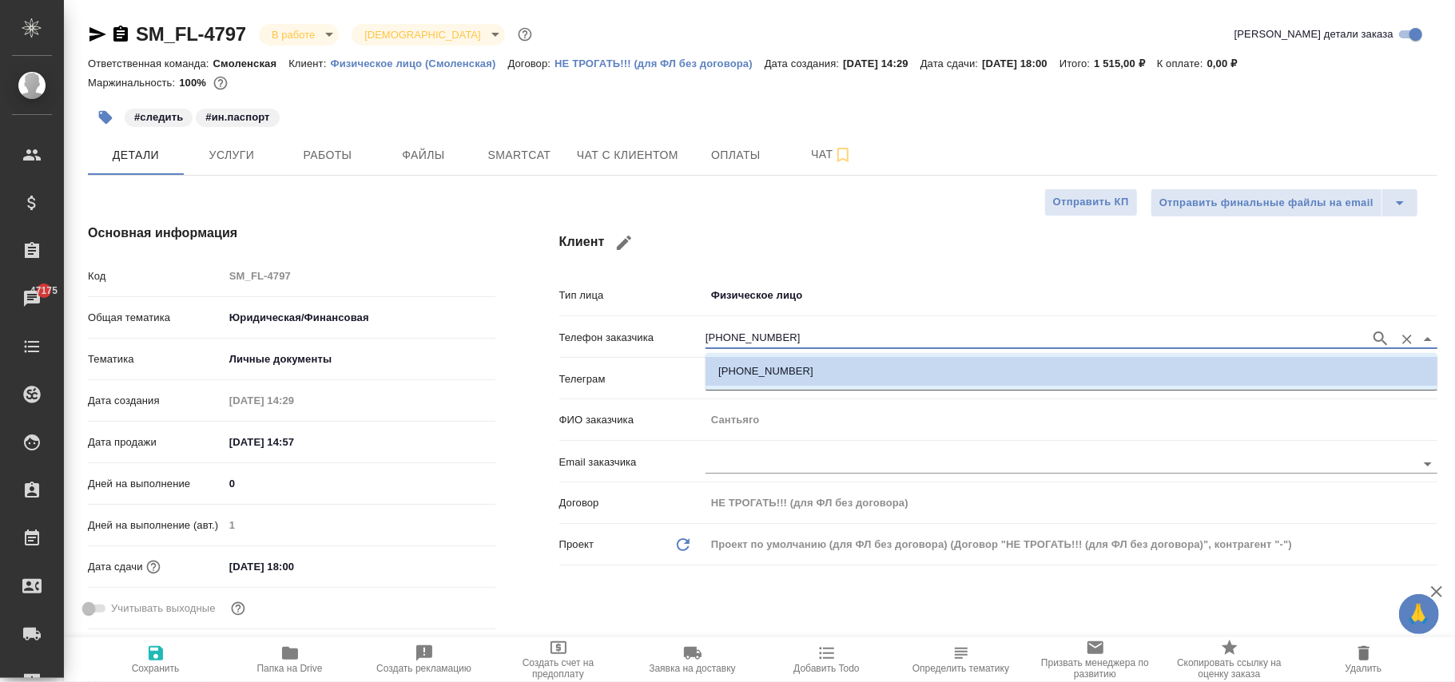
drag, startPoint x: 797, startPoint y: 332, endPoint x: 640, endPoint y: 333, distance: 156.6
click at [640, 333] on div "Телефон заказчика +79001452568" at bounding box center [998, 337] width 878 height 28
paste input "309128117"
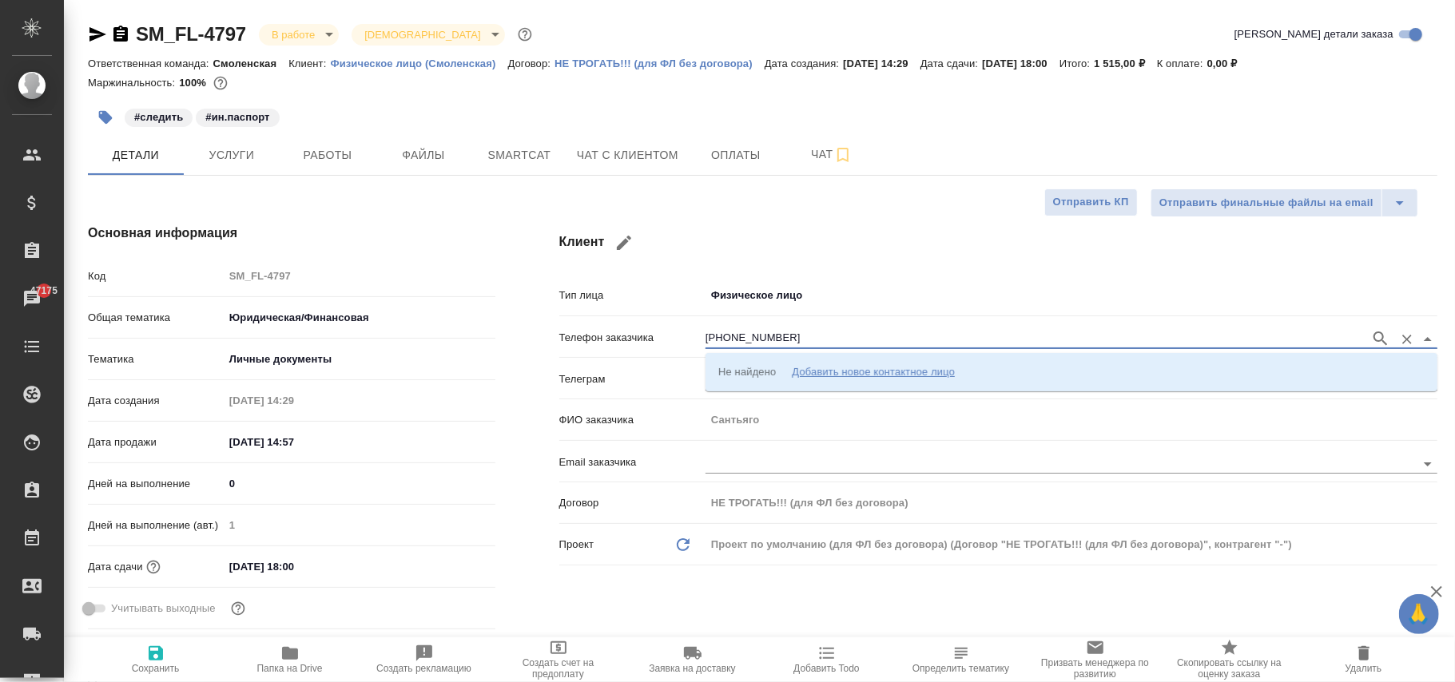
type input "[PHONE_NUMBER]"
click at [879, 253] on h4 "Клиент" at bounding box center [998, 243] width 878 height 38
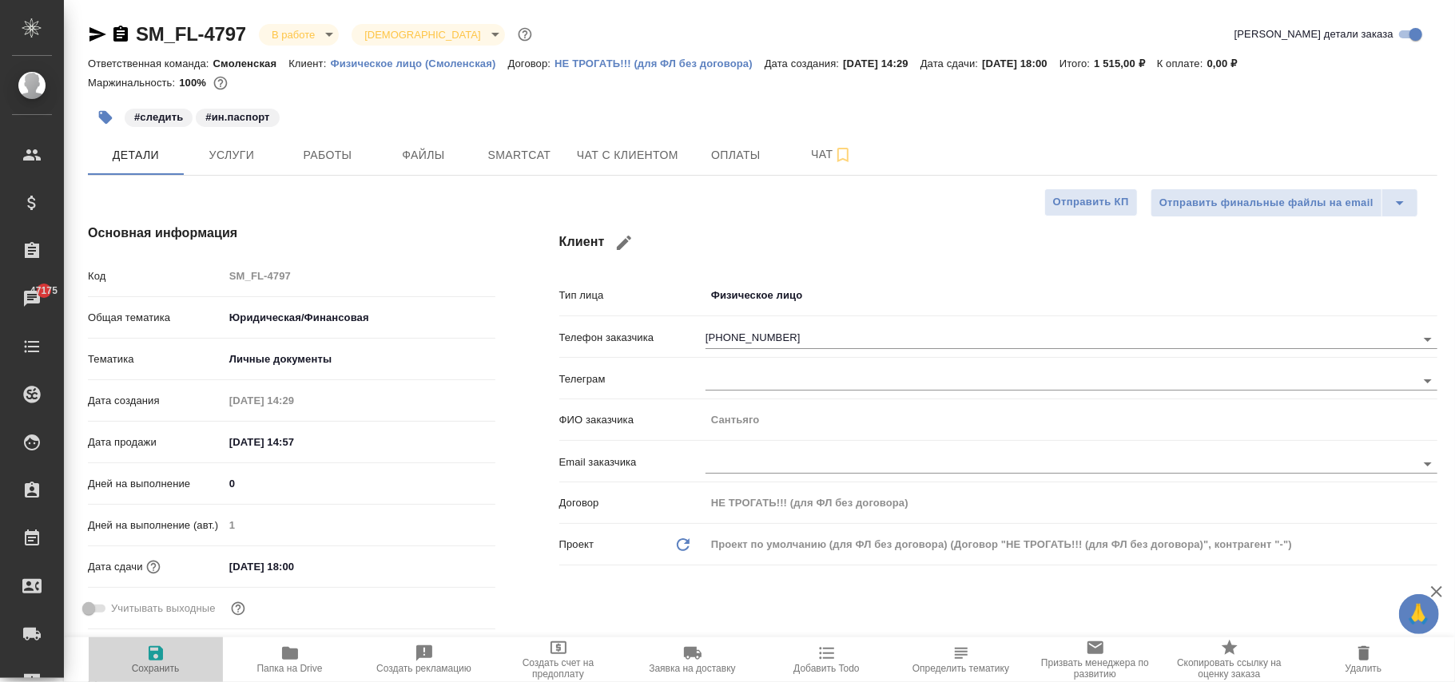
click at [161, 652] on icon "button" at bounding box center [155, 653] width 19 height 19
type textarea "x"
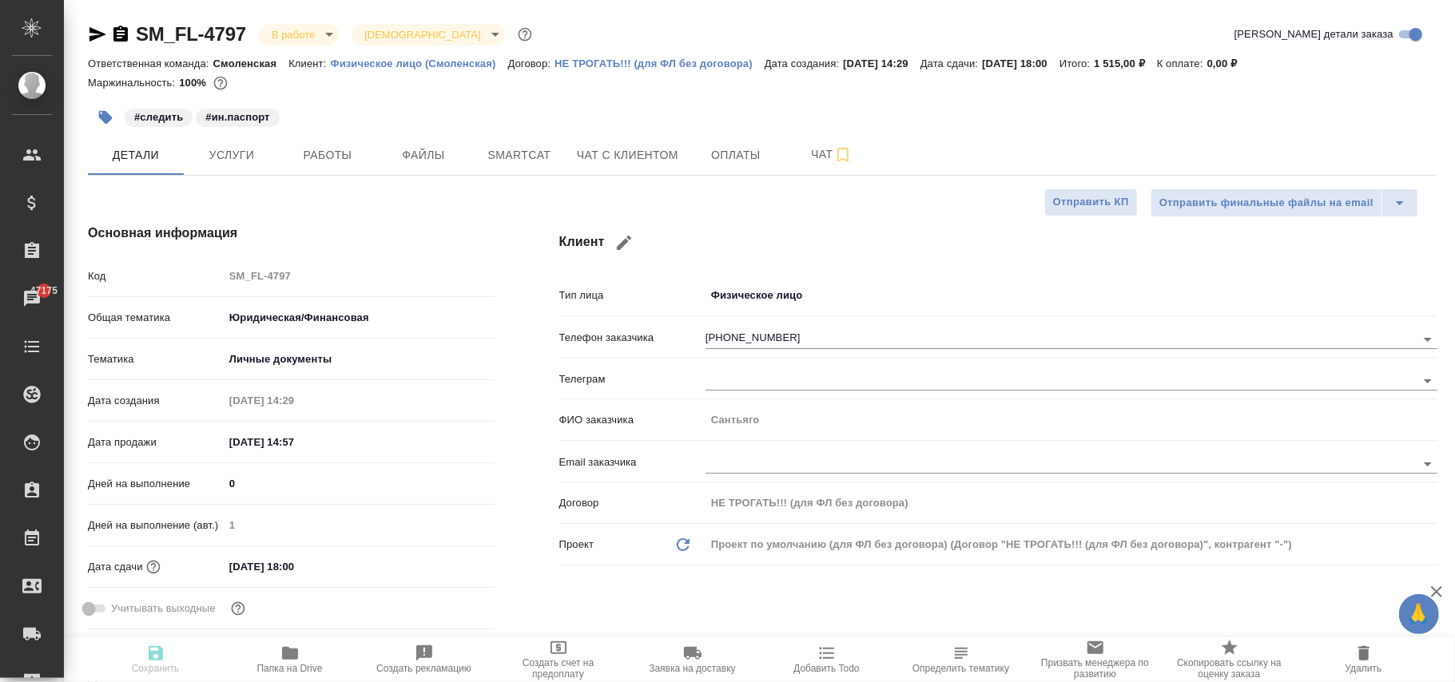
type textarea "x"
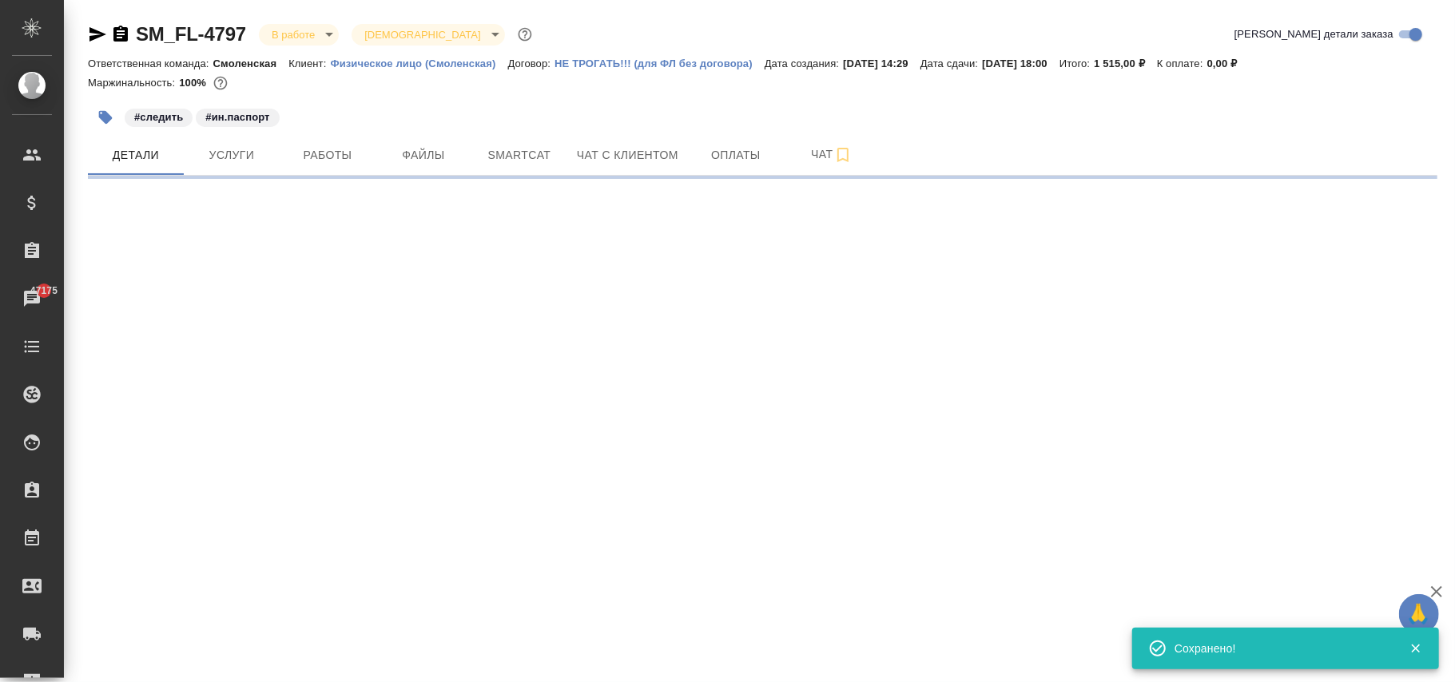
select select "RU"
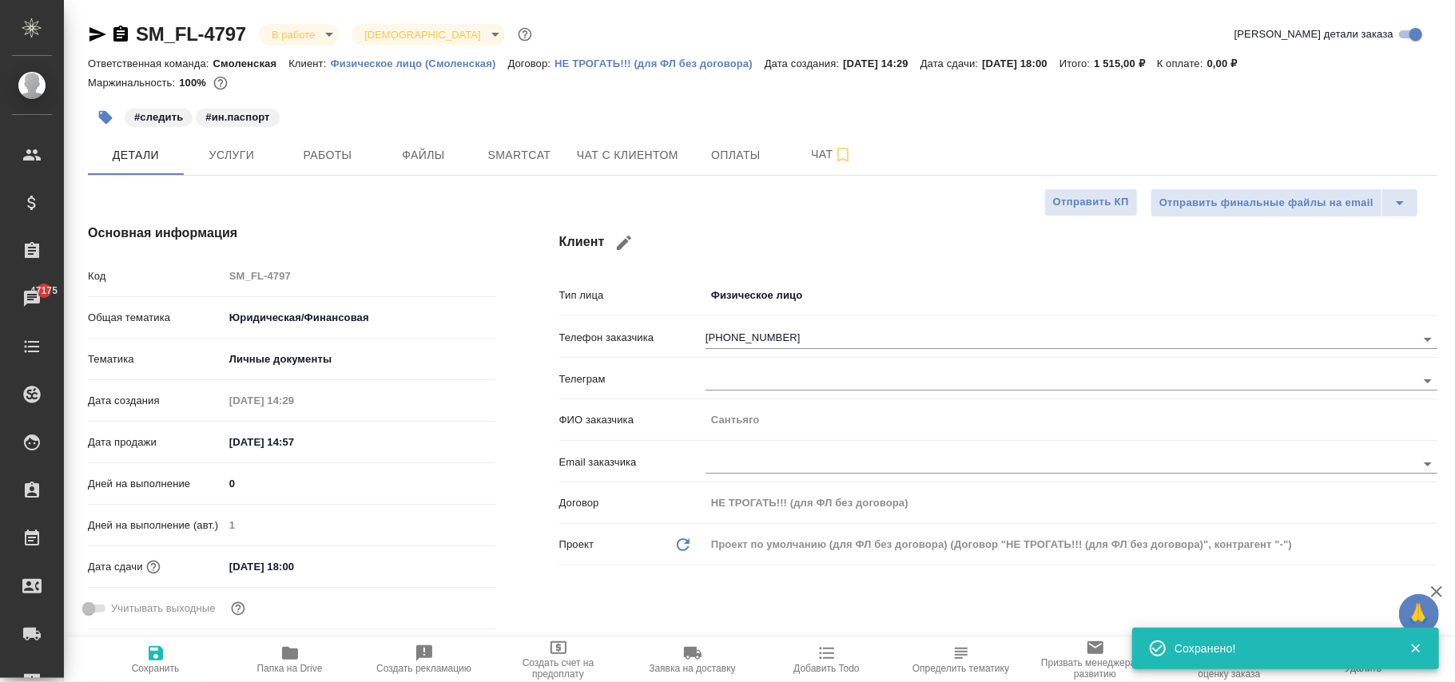
type textarea "x"
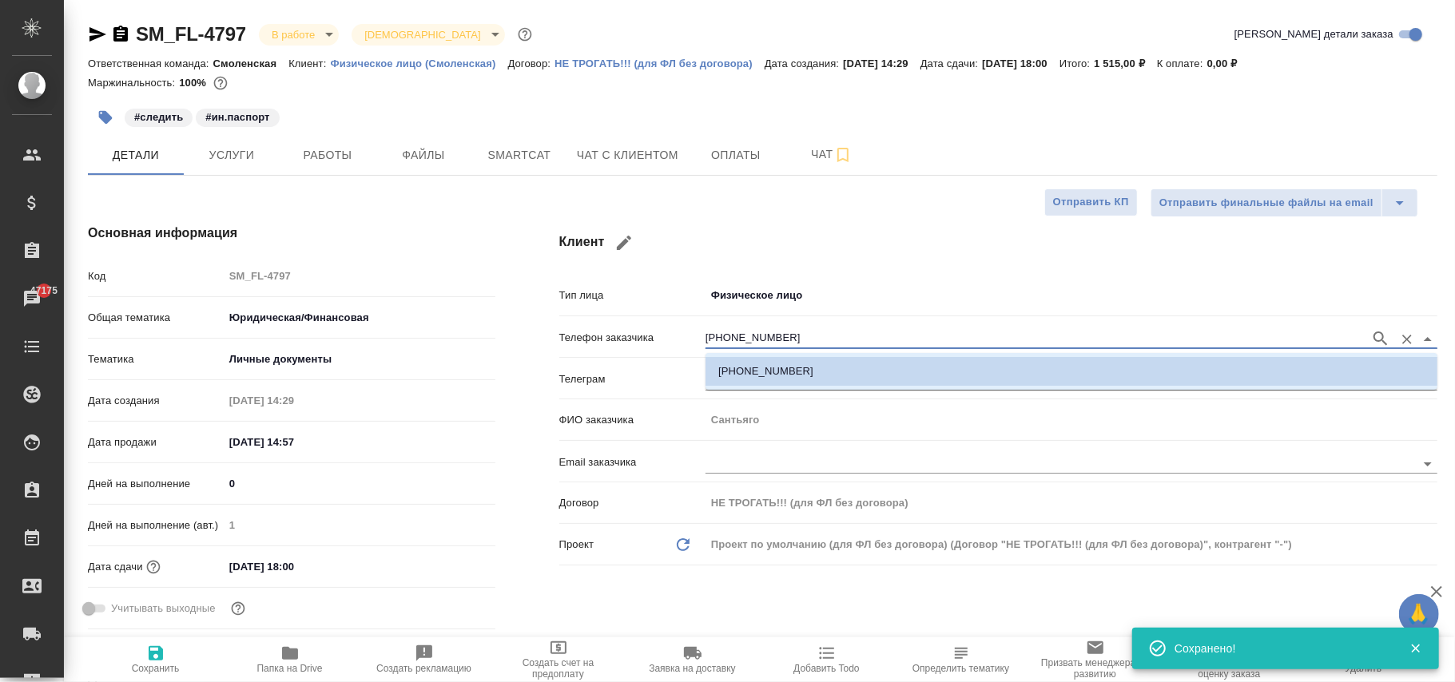
drag, startPoint x: 825, startPoint y: 345, endPoint x: 656, endPoint y: 323, distance: 170.1
click at [656, 323] on div "Телефон заказчика +79001452568" at bounding box center [998, 337] width 878 height 28
paste input "309128117"
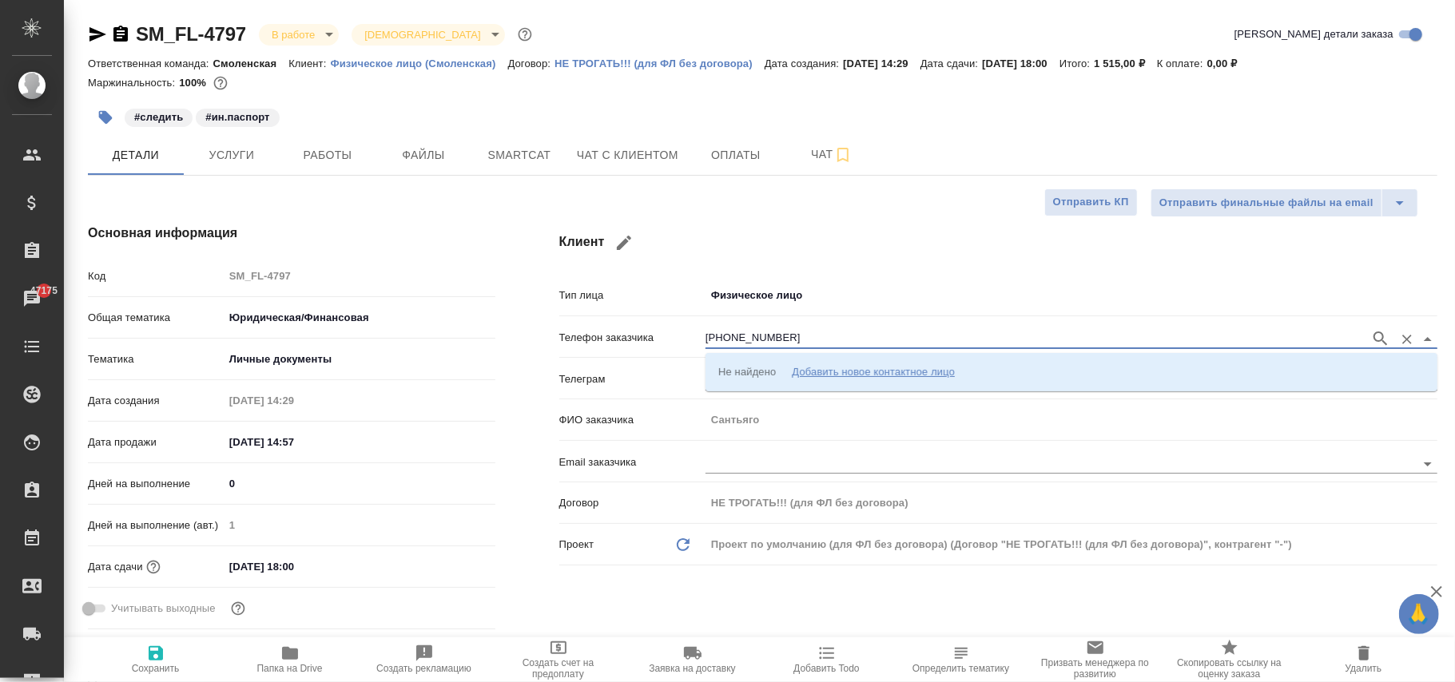
type input "[PHONE_NUMBER]"
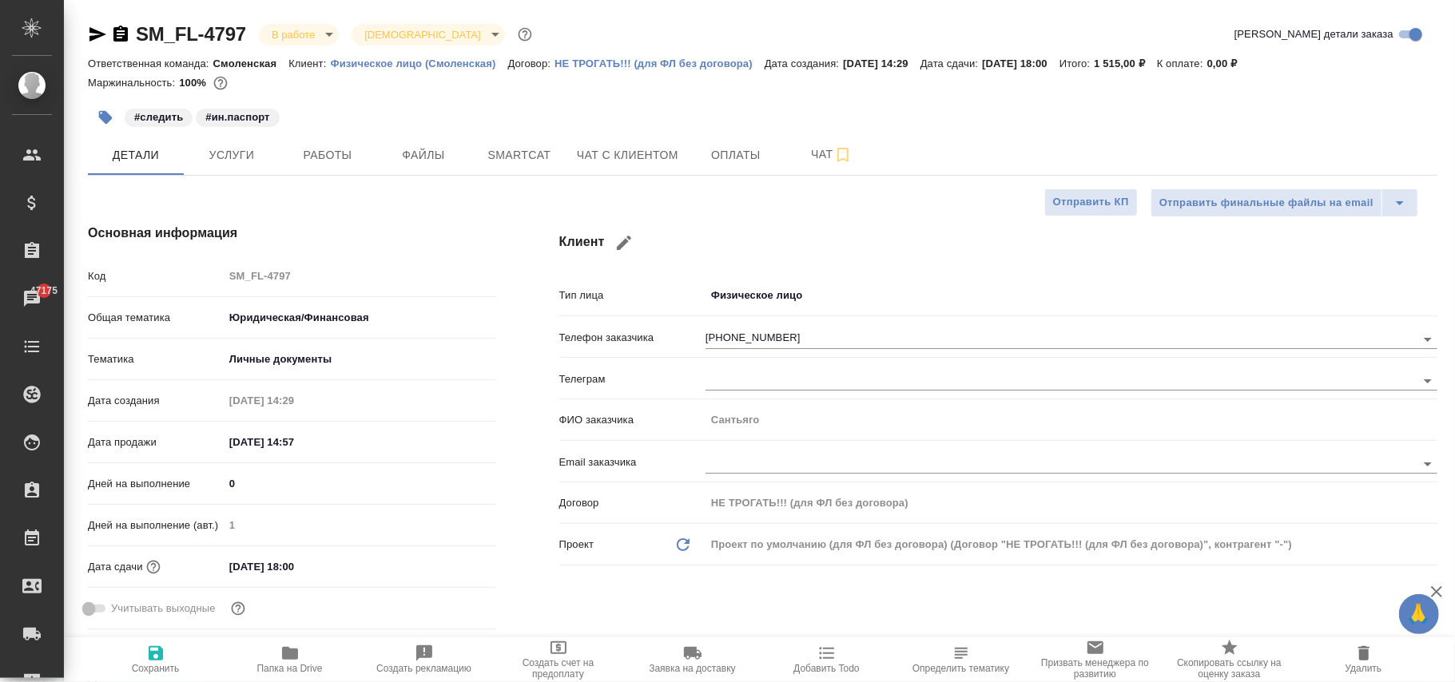
click at [839, 237] on h4 "Клиент" at bounding box center [998, 243] width 878 height 38
click at [169, 652] on span "Сохранить" at bounding box center [155, 659] width 115 height 30
type textarea "x"
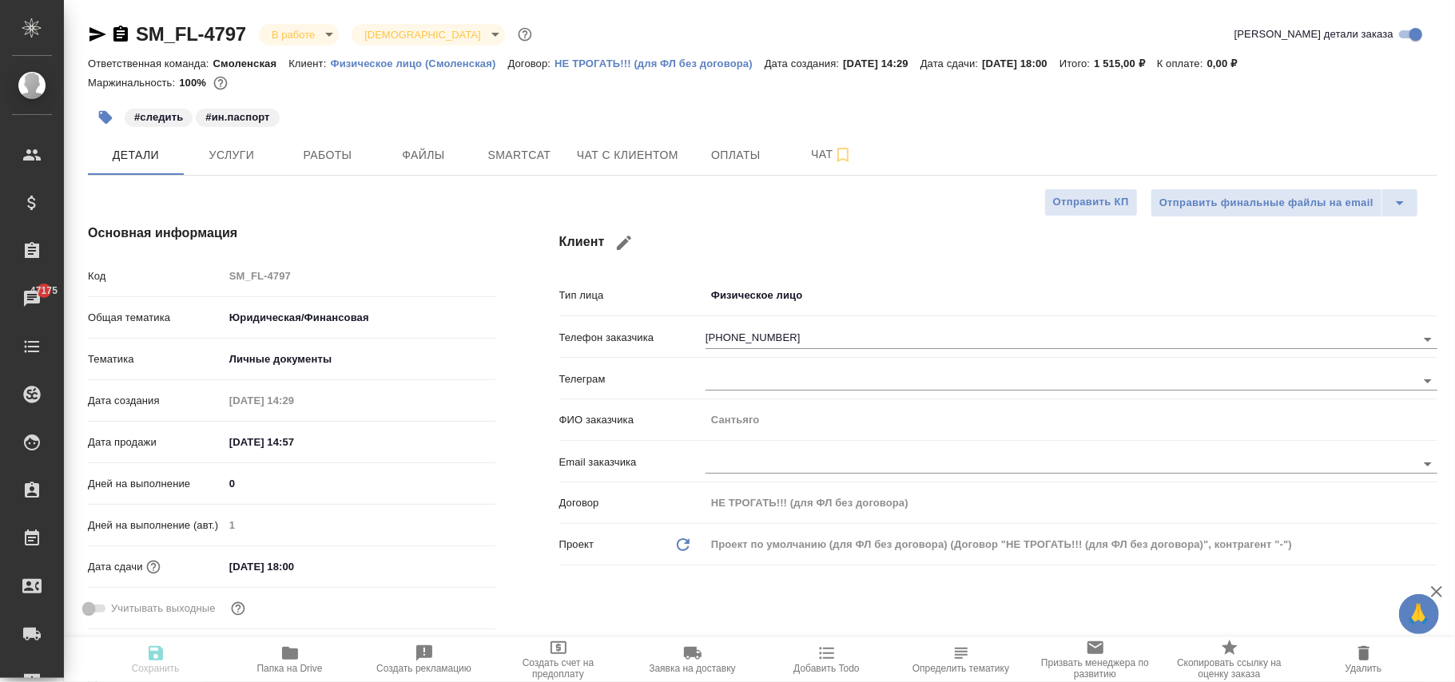
type textarea "x"
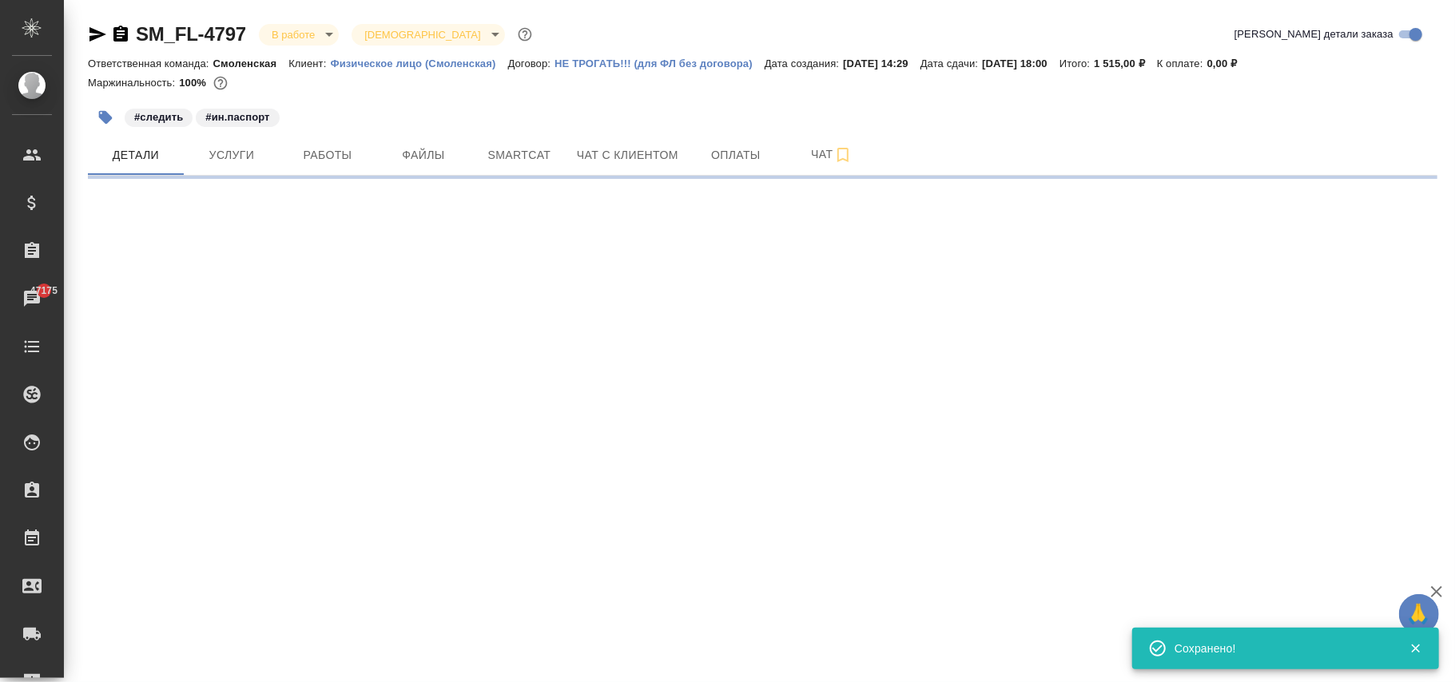
select select "RU"
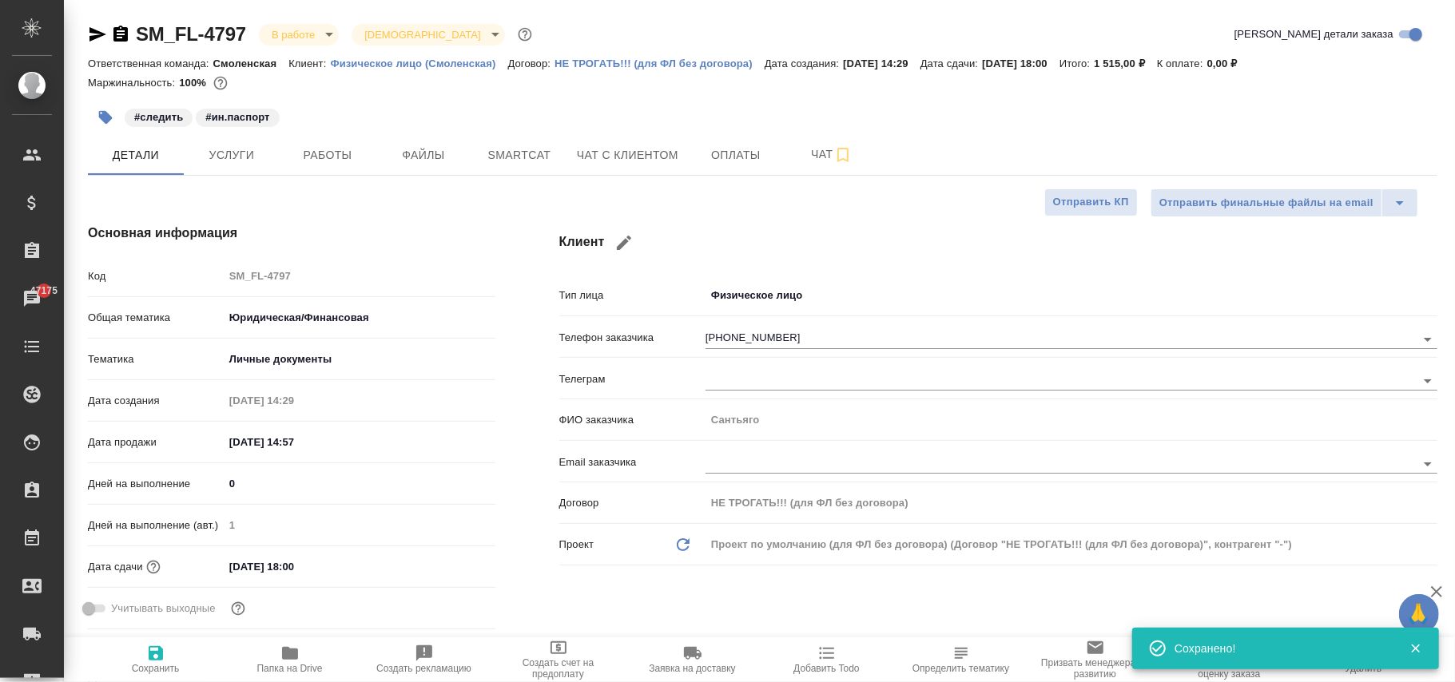
type textarea "x"
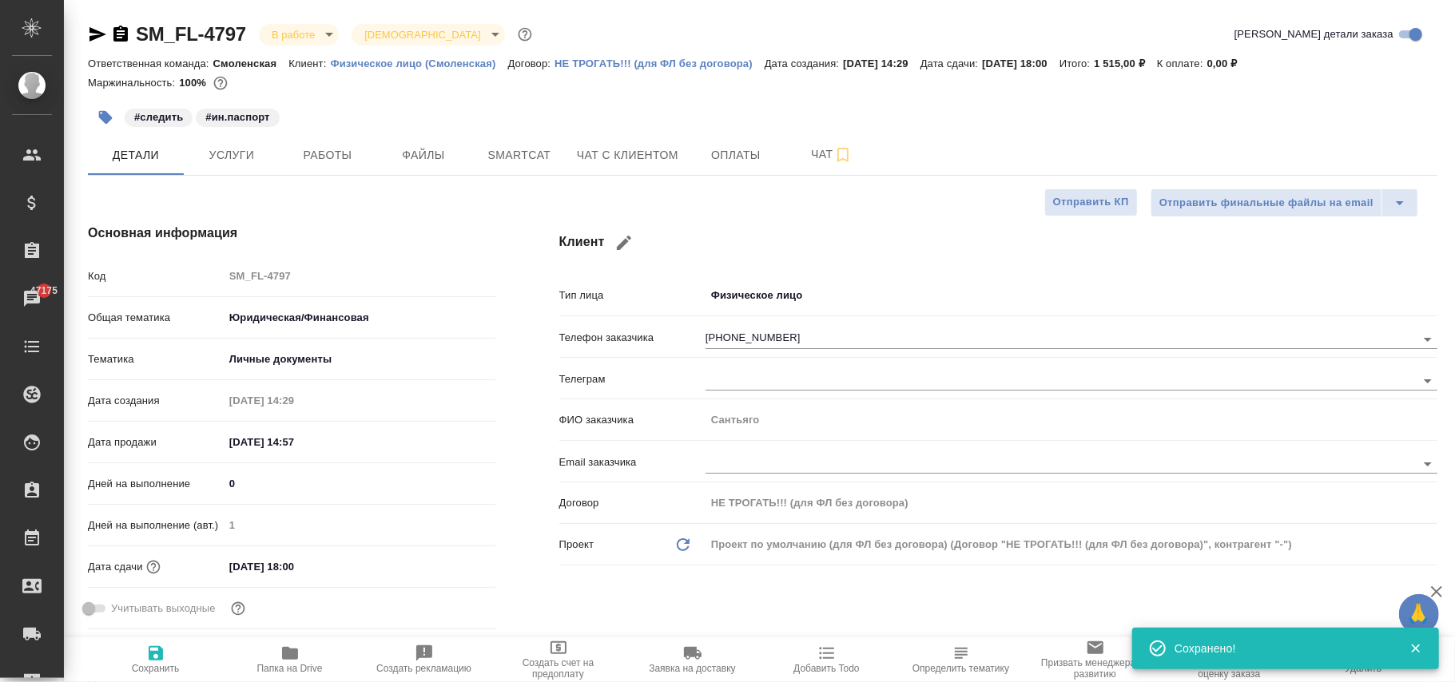
type textarea "x"
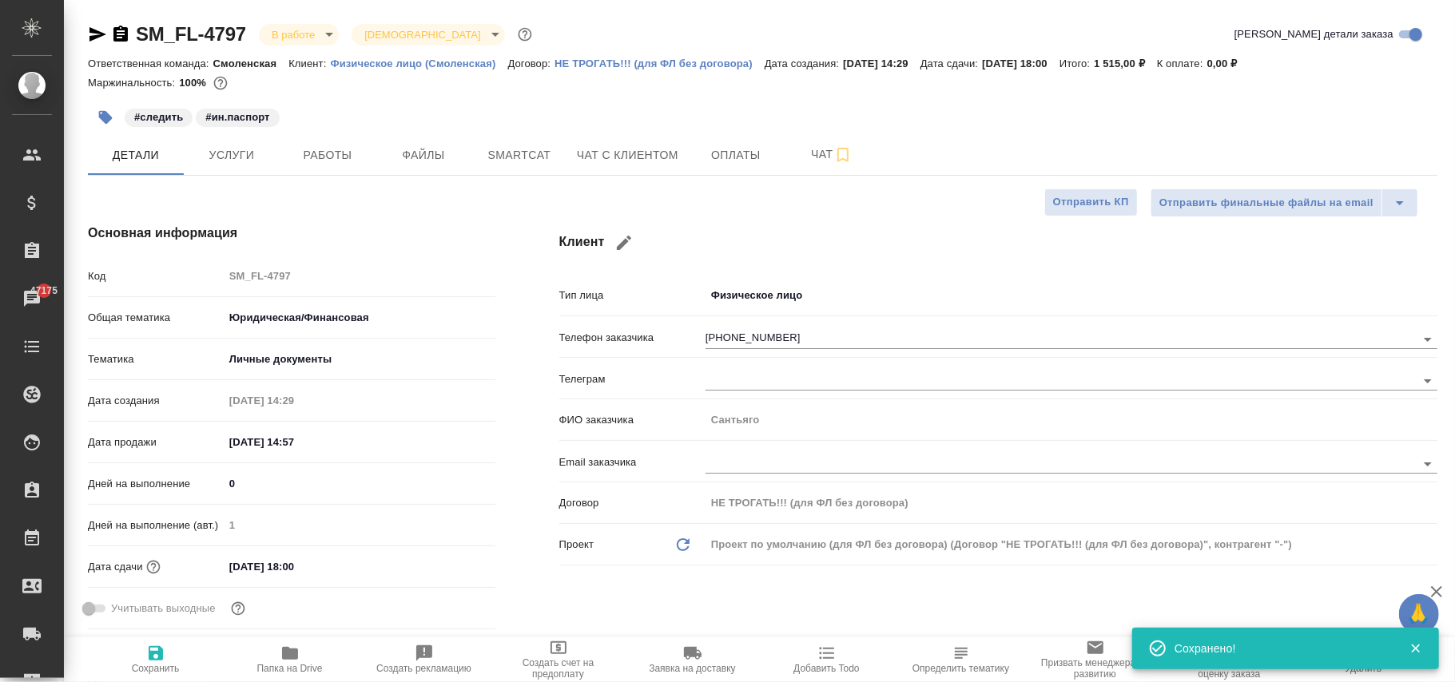
type textarea "x"
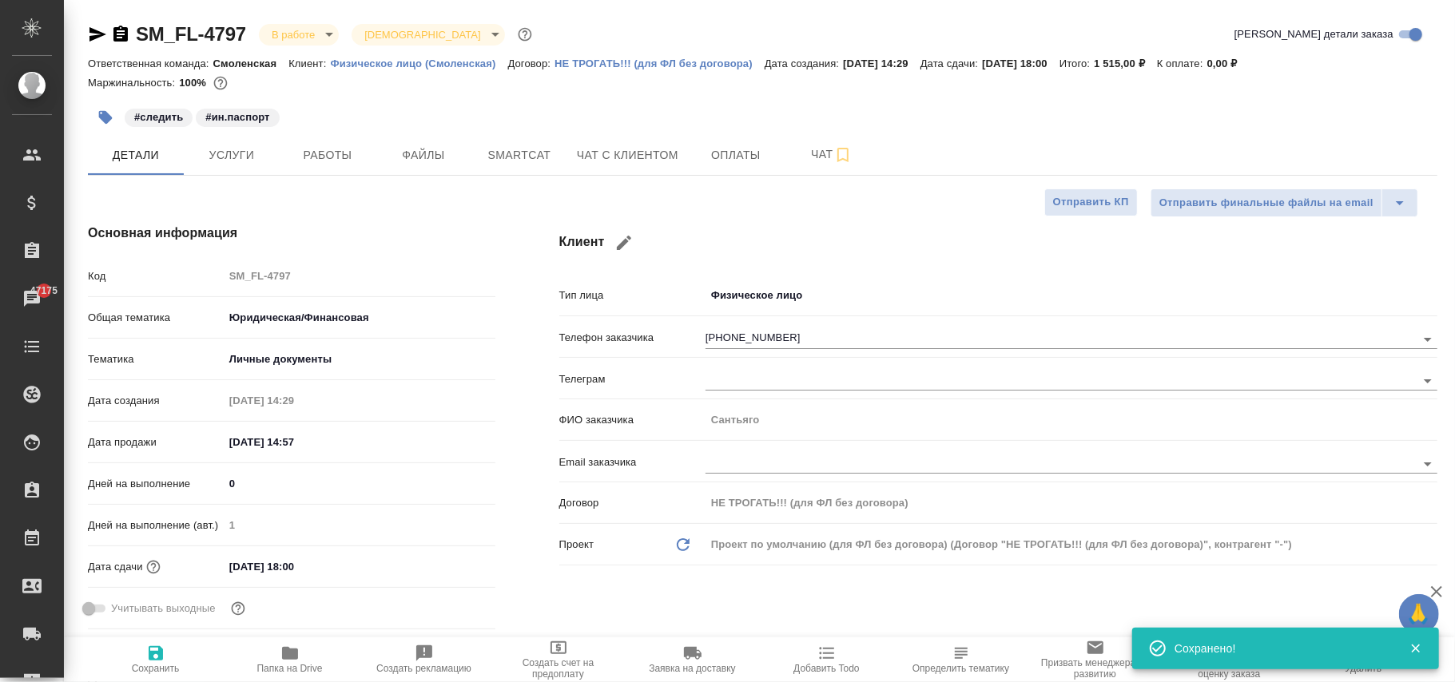
type textarea "x"
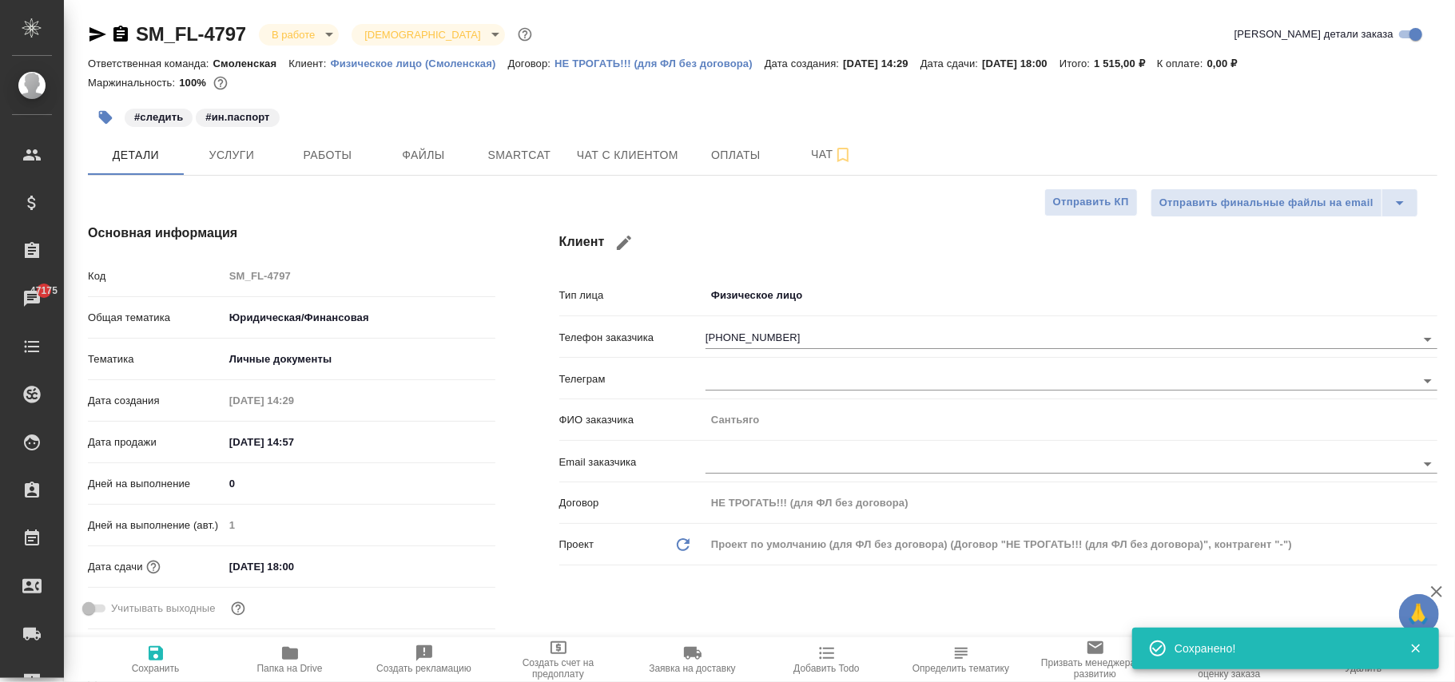
type textarea "x"
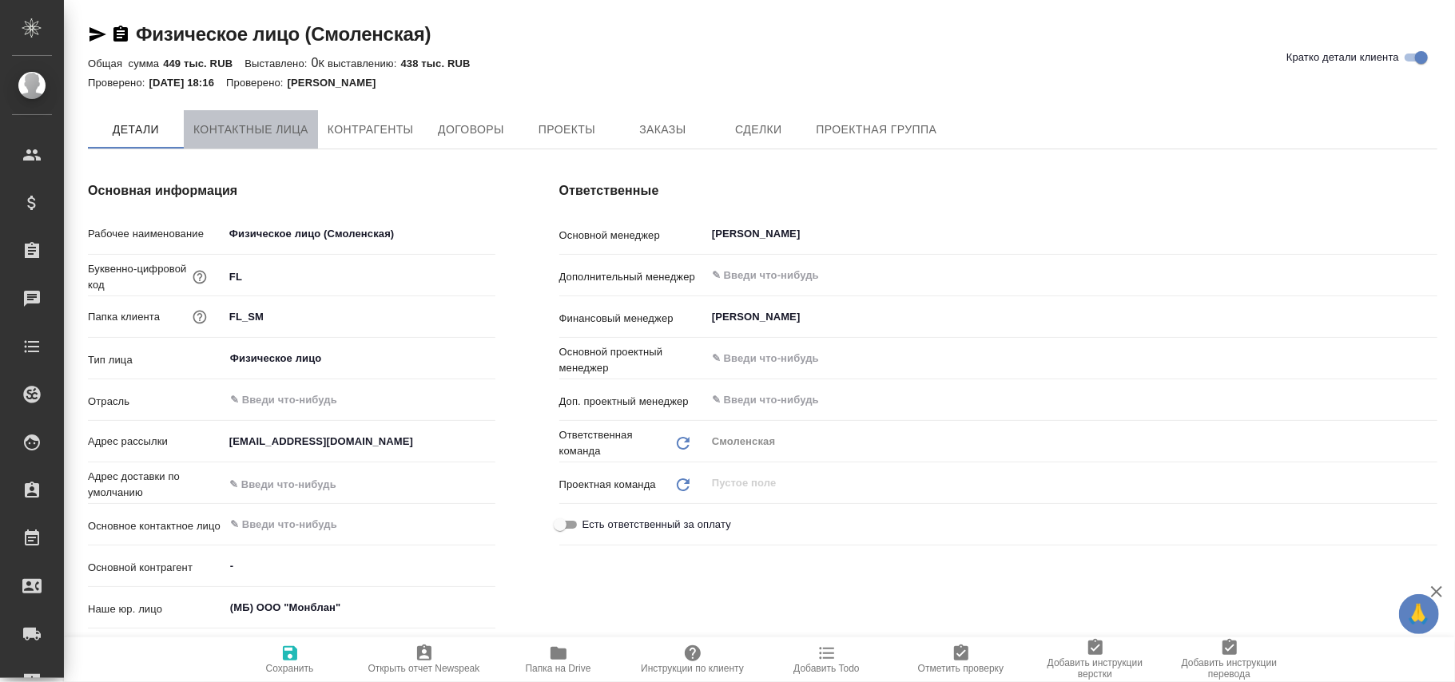
click at [269, 134] on span "Контактные лица" at bounding box center [250, 130] width 115 height 20
type textarea "x"
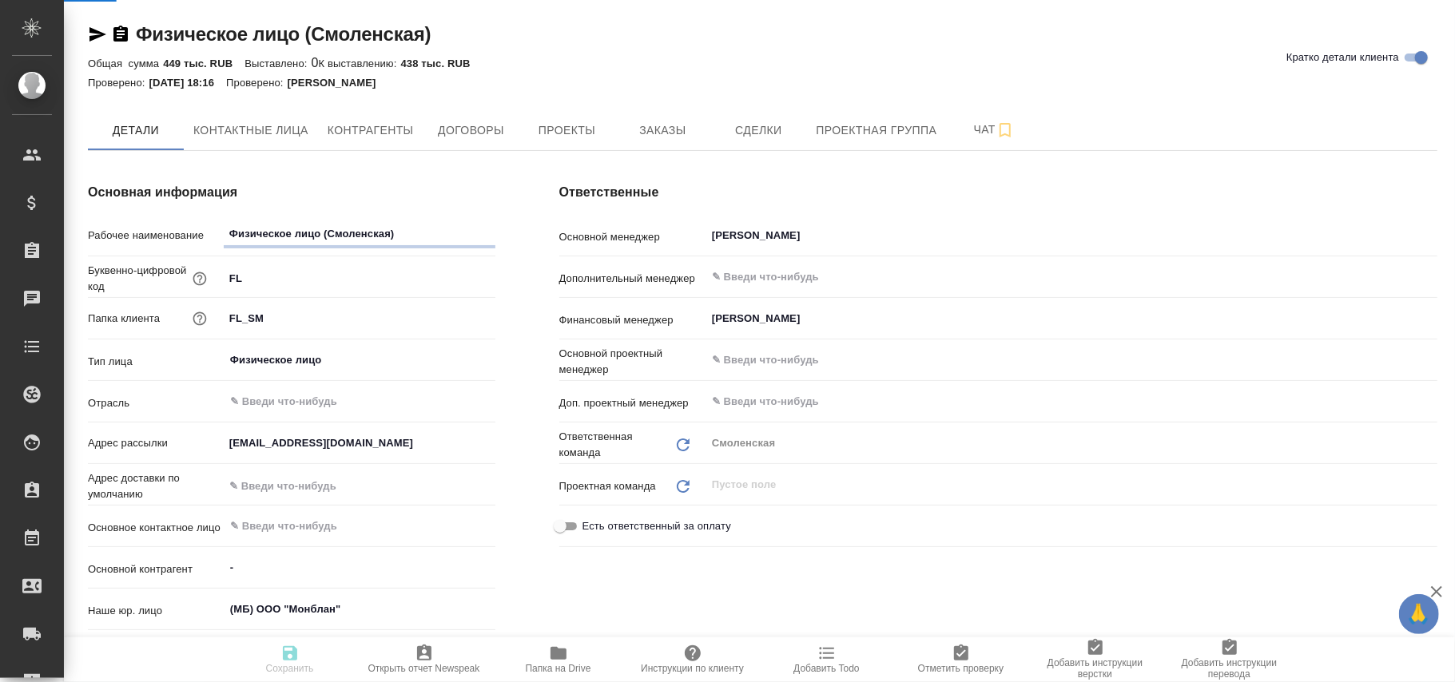
type textarea "x"
select select "RU"
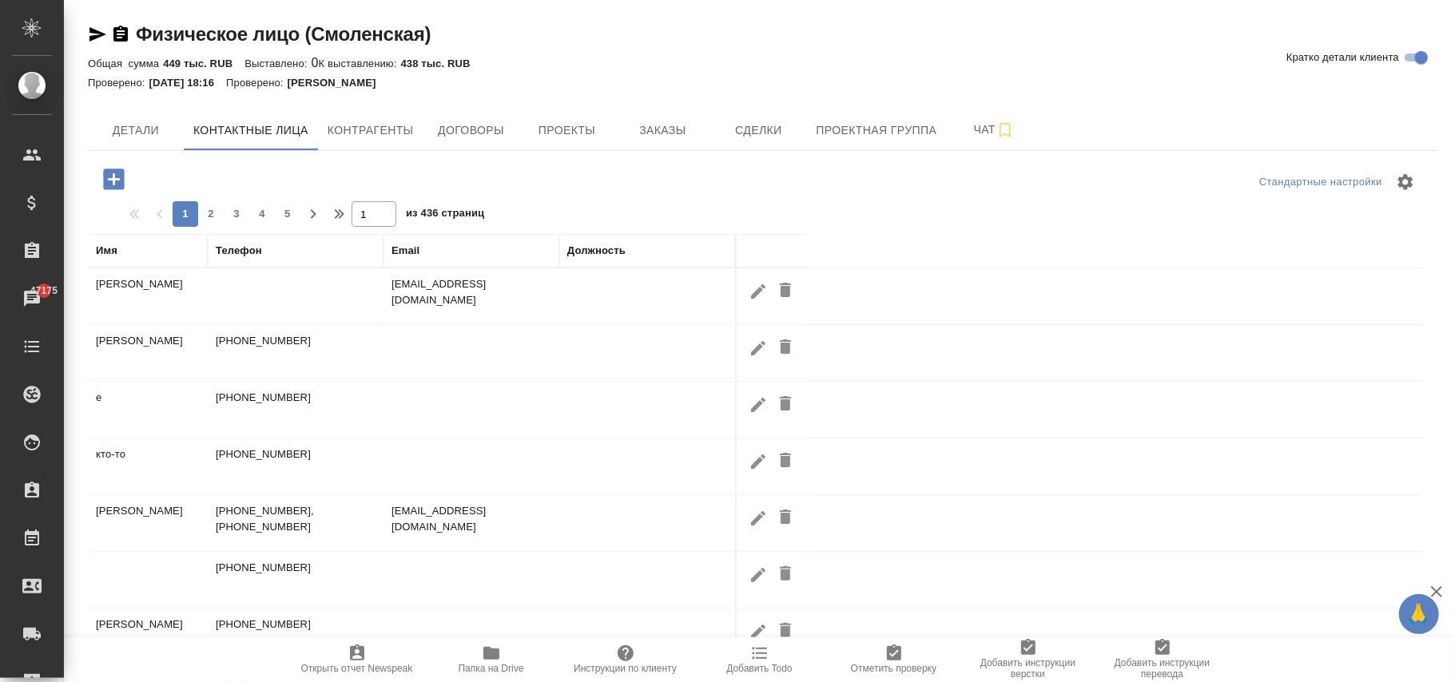
click at [125, 280] on td "[PERSON_NAME]" at bounding box center [148, 296] width 120 height 56
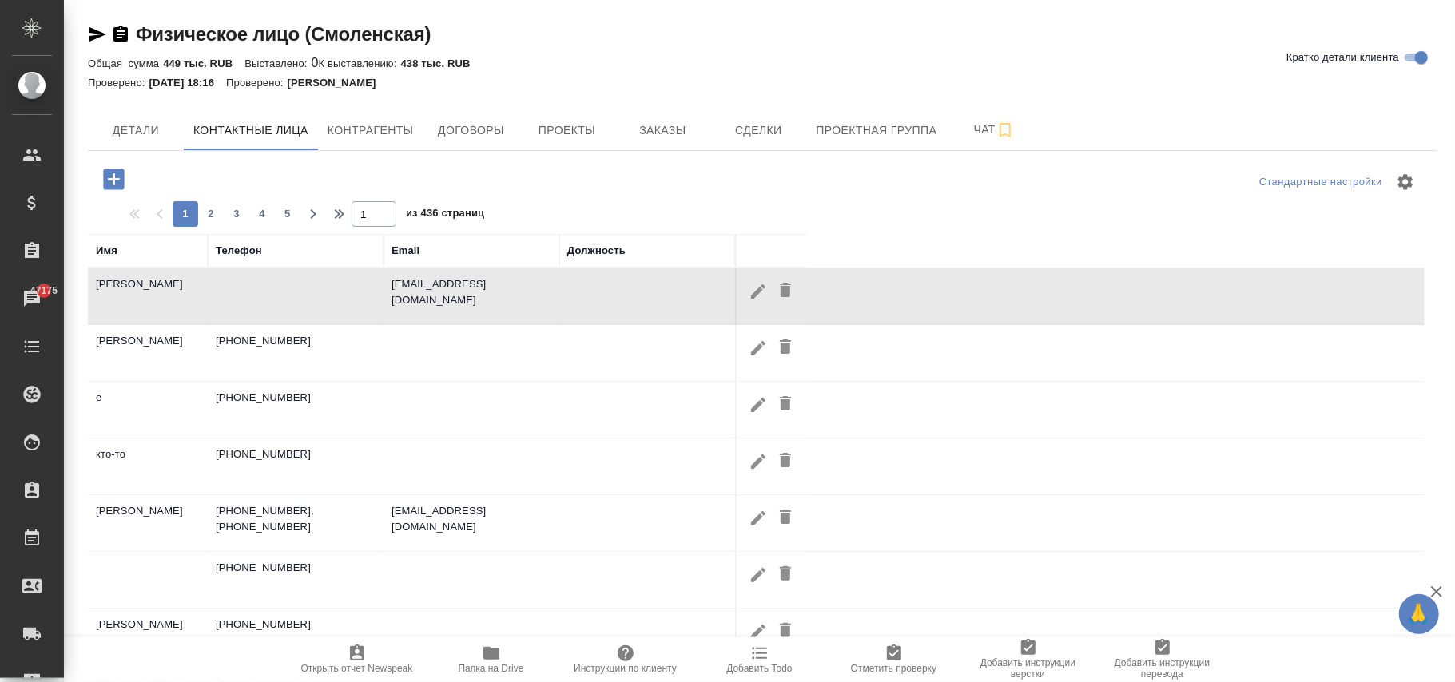
click at [109, 251] on div "Имя" at bounding box center [107, 251] width 22 height 16
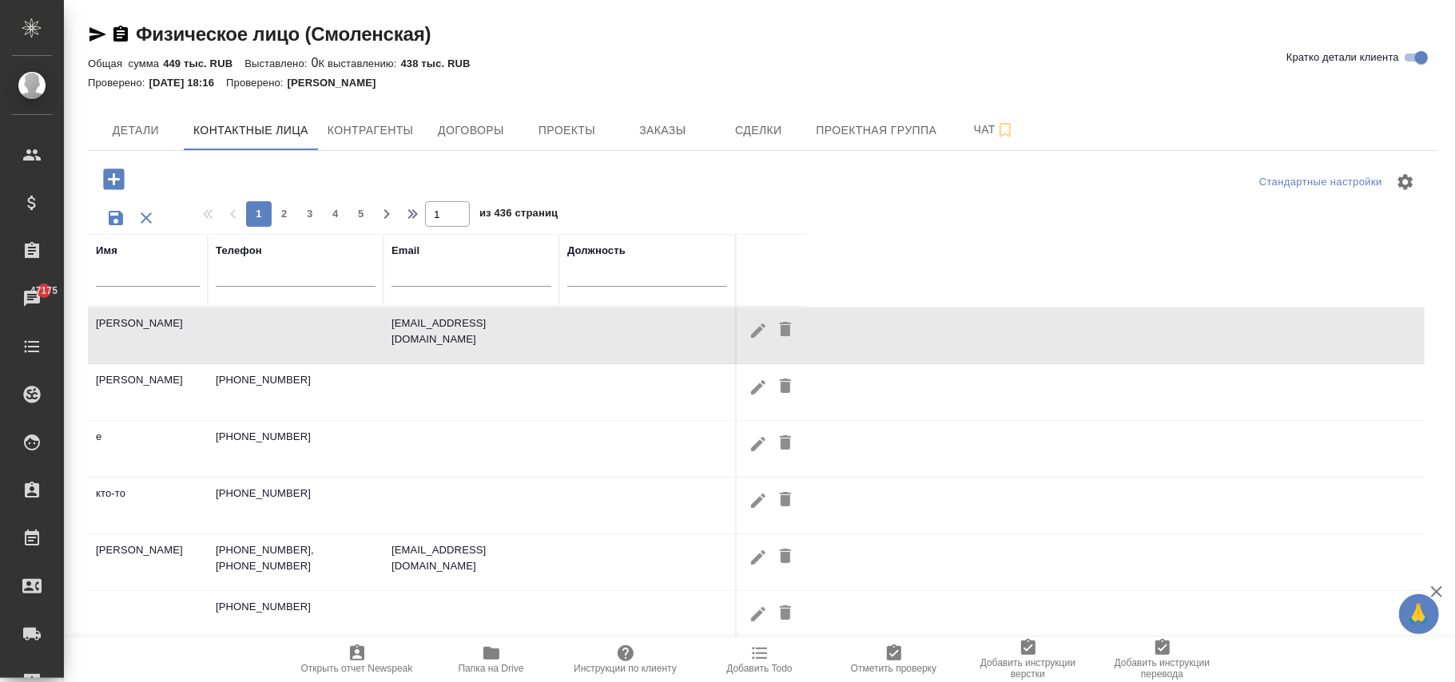
click at [129, 281] on input "text" at bounding box center [148, 277] width 104 height 20
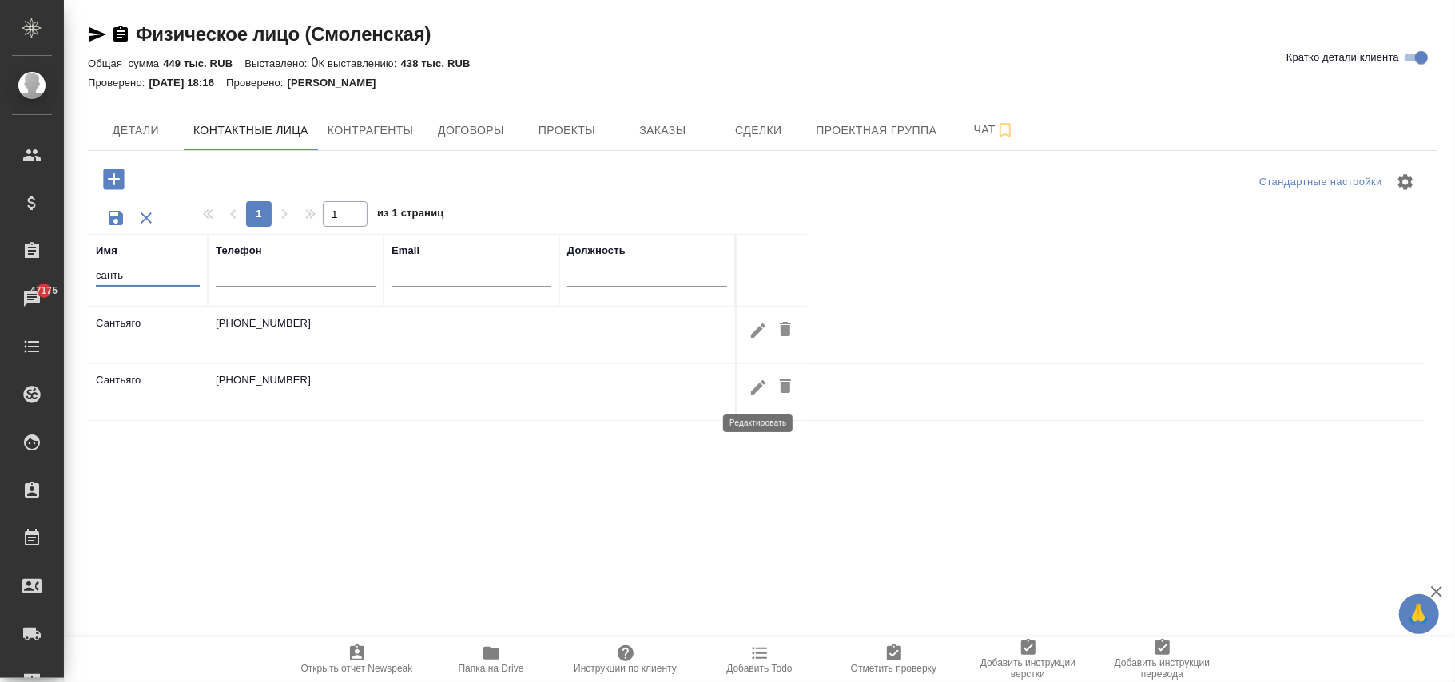
type input "санть"
click at [762, 392] on icon "button" at bounding box center [758, 387] width 19 height 19
type input "Сантьяго"
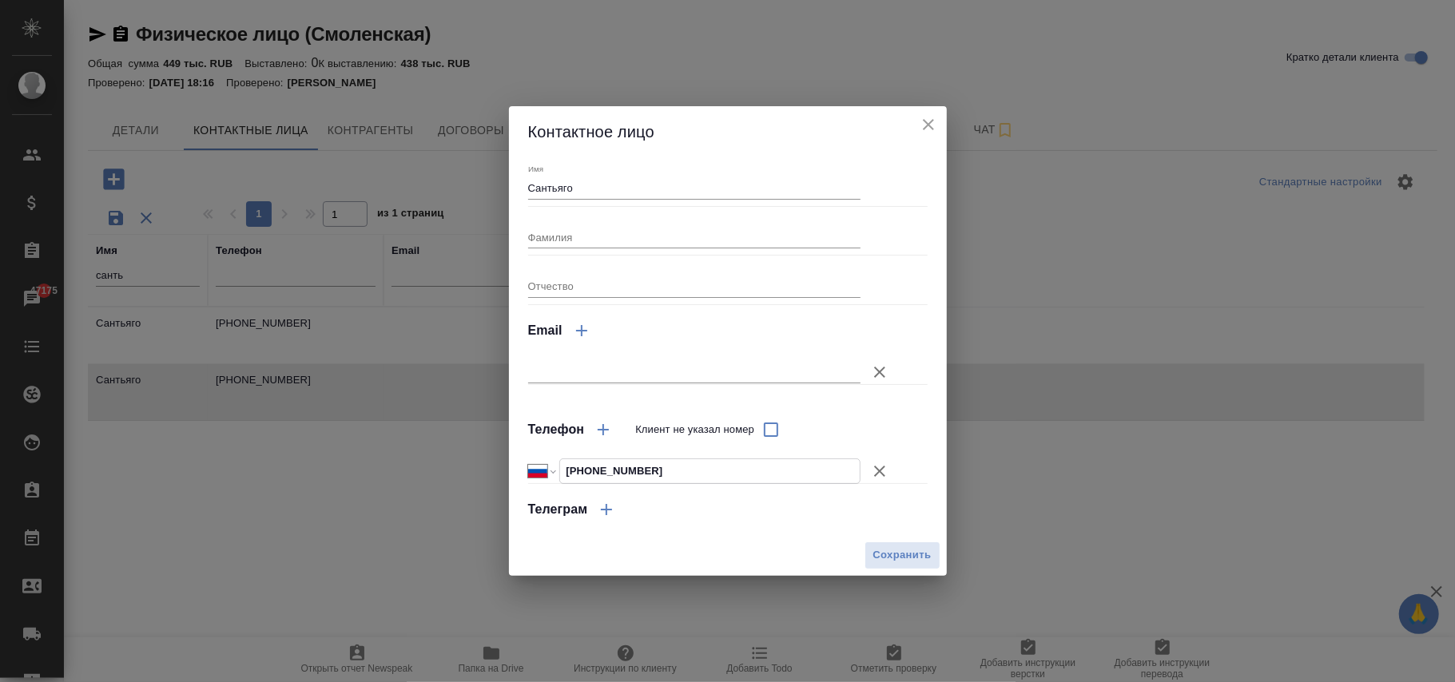
drag, startPoint x: 674, startPoint y: 474, endPoint x: 499, endPoint y: 470, distance: 175.8
click at [499, 470] on div "Контактное лицо Имя Сантьяго Фамилия Отчество Email Телефон Клиент не указал но…" at bounding box center [727, 341] width 1455 height 682
paste input "30 912 81 17"
click at [884, 550] on span "Сохранить" at bounding box center [902, 556] width 58 height 18
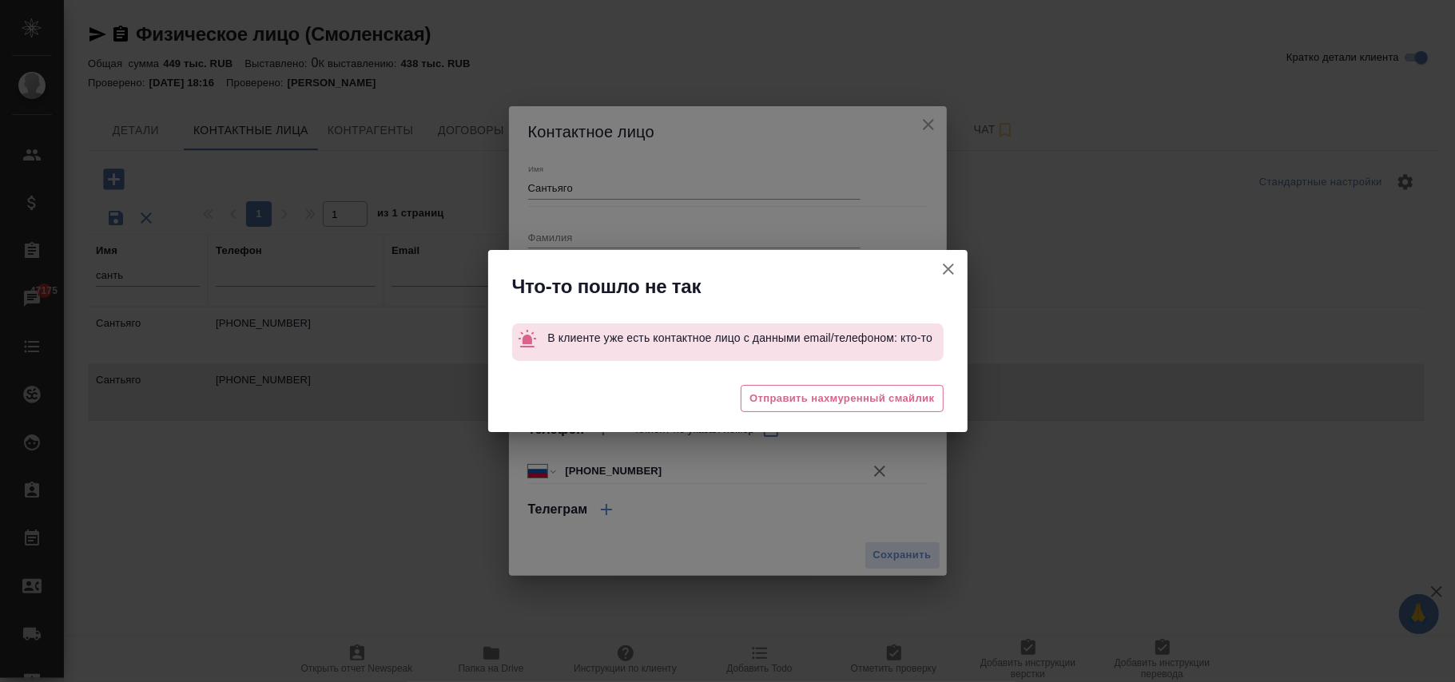
click at [946, 268] on icon "button" at bounding box center [948, 269] width 19 height 19
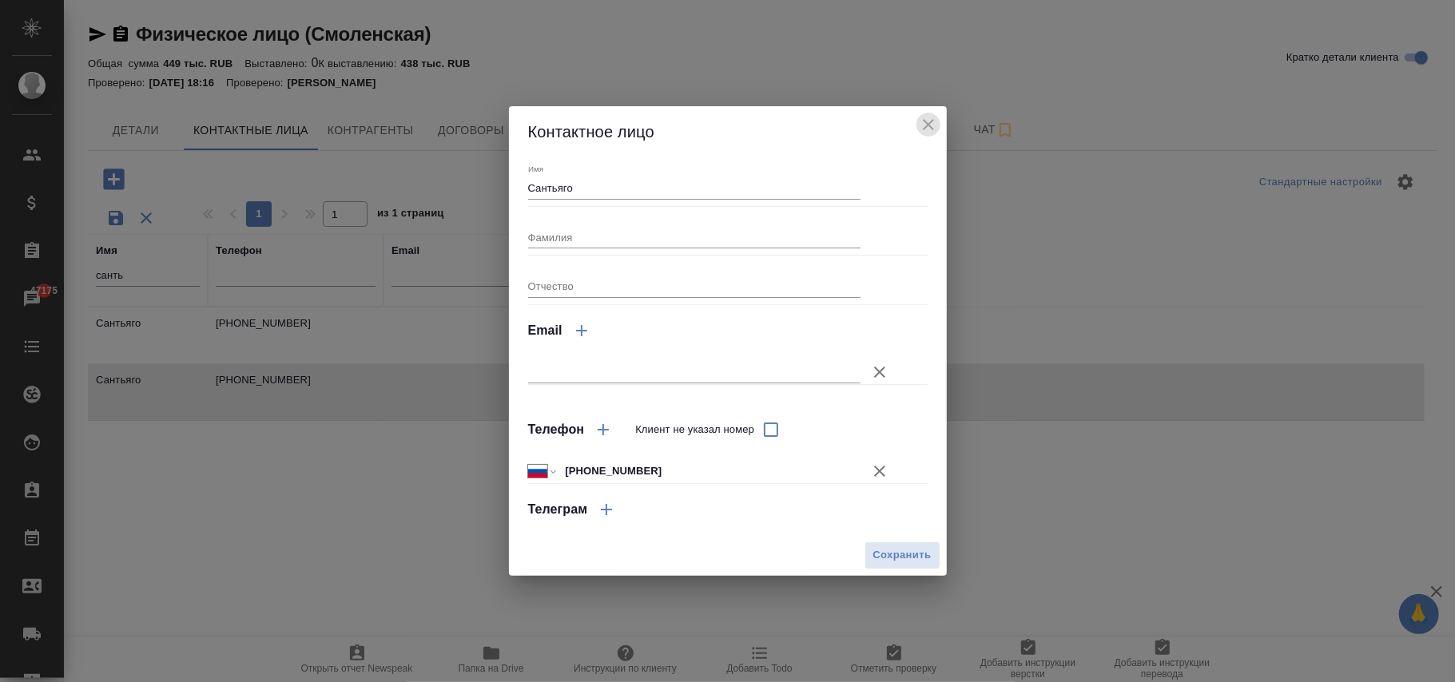
click at [934, 118] on icon "close" at bounding box center [928, 124] width 19 height 19
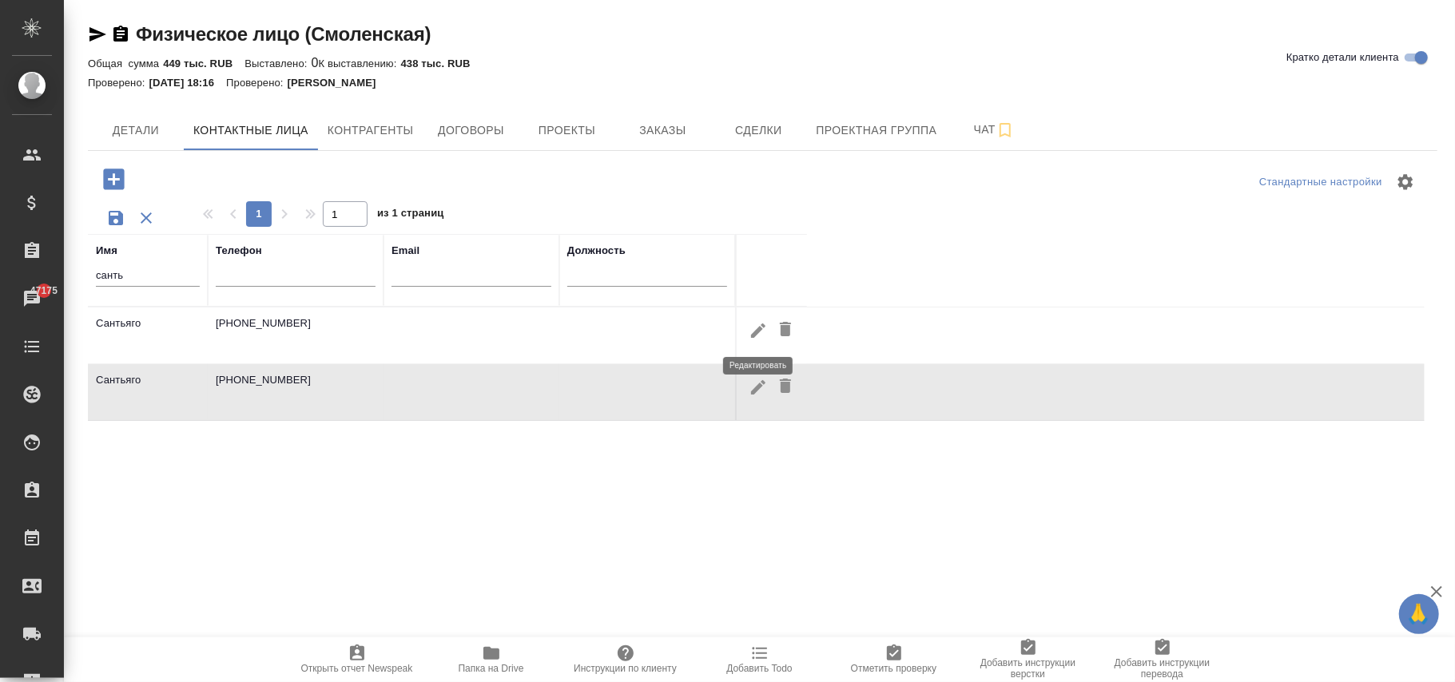
click at [754, 326] on icon "button" at bounding box center [758, 330] width 19 height 19
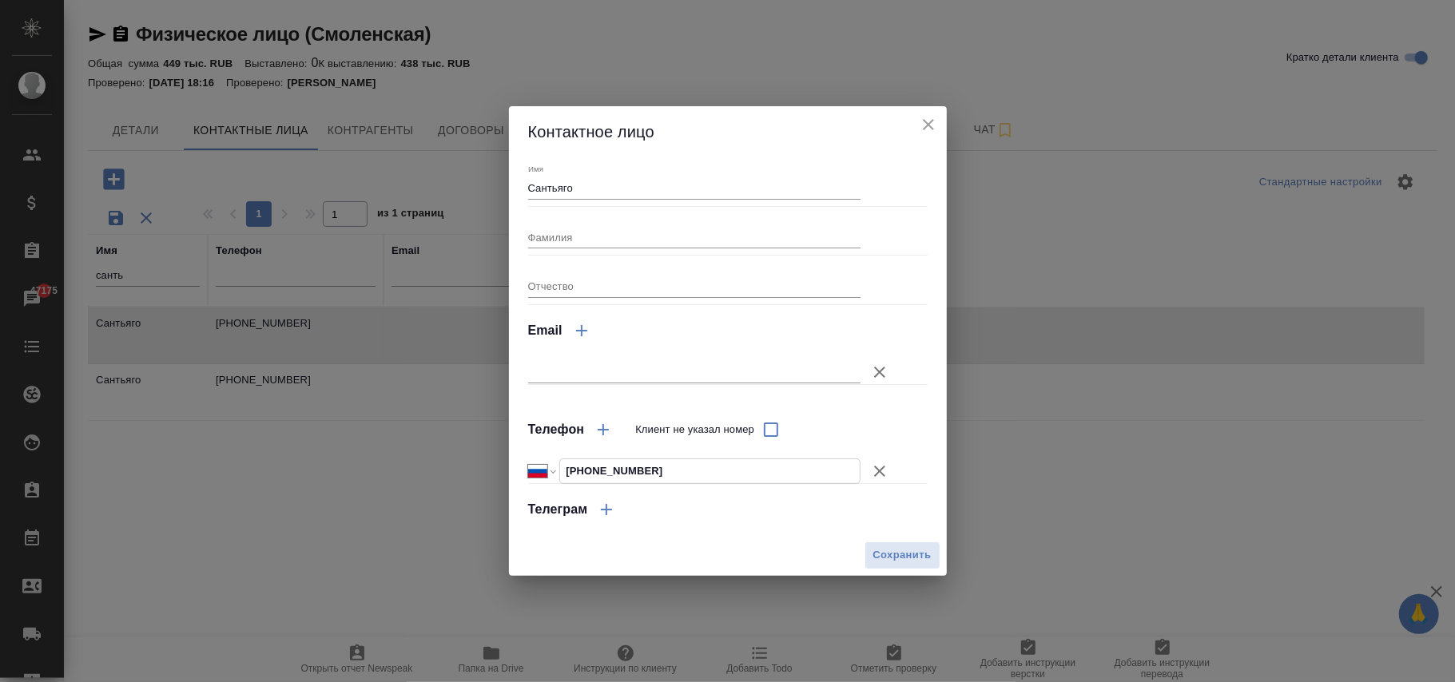
drag, startPoint x: 662, startPoint y: 471, endPoint x: 297, endPoint y: 467, distance: 364.4
click at [297, 467] on div "Контактное лицо Имя Сантьяго Фамилия Отчество Email Телефон Клиент не указал но…" at bounding box center [727, 341] width 1455 height 682
paste input "30 912 81 17"
type input "[PHONE_NUMBER]"
click at [895, 548] on span "Сохранить" at bounding box center [902, 556] width 58 height 18
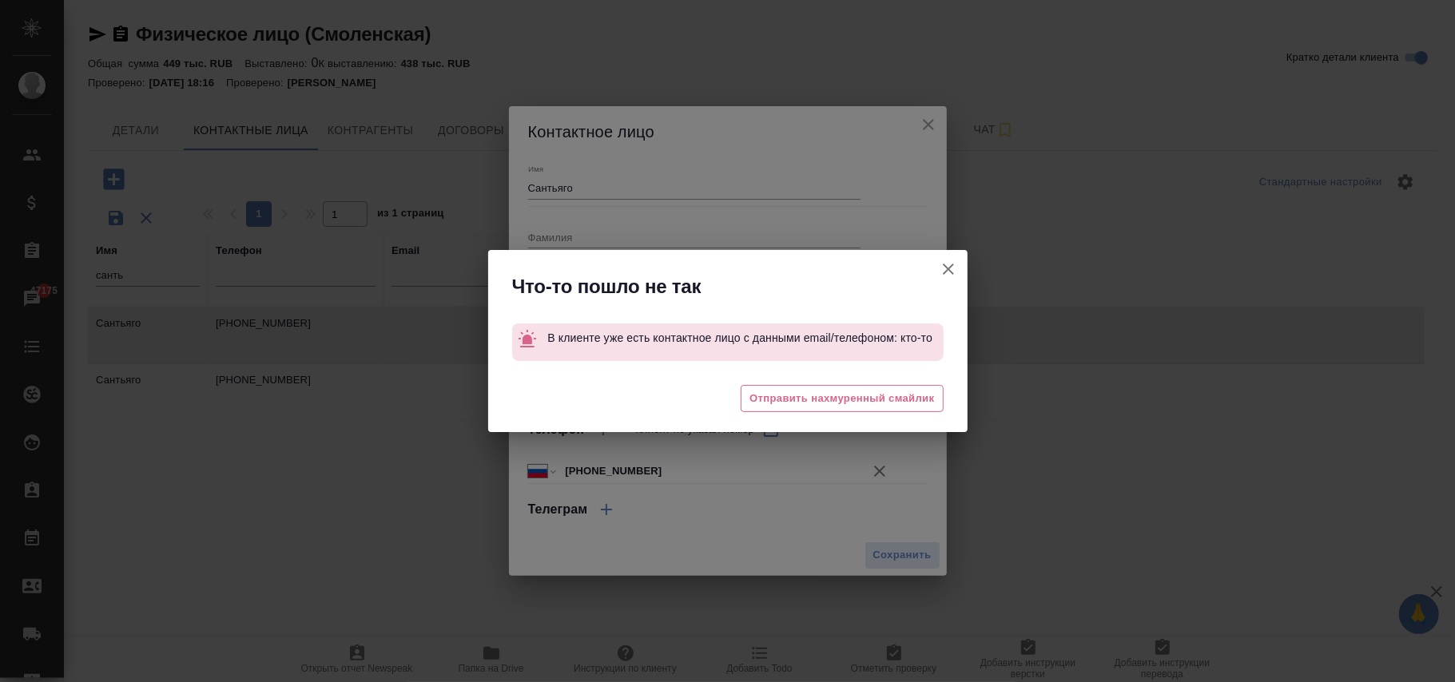
click at [951, 272] on icon "button" at bounding box center [948, 269] width 11 height 11
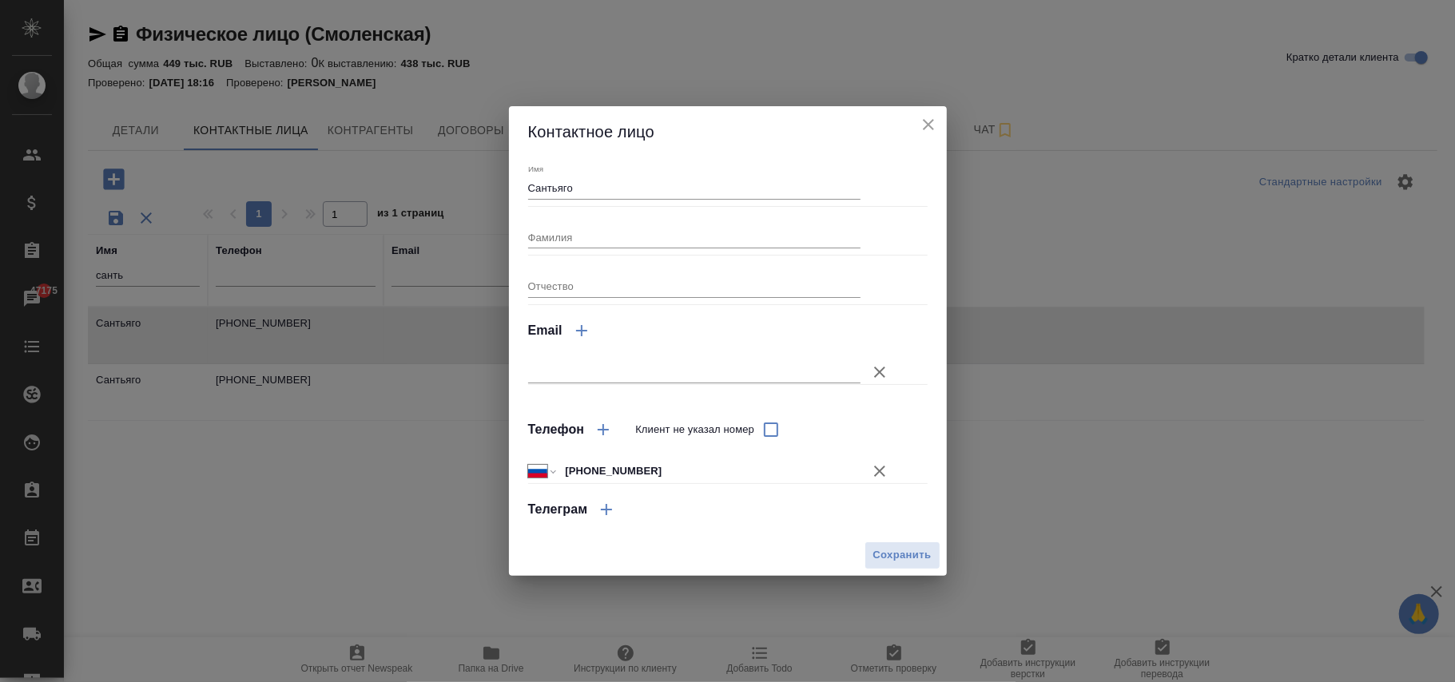
click at [932, 129] on icon "close" at bounding box center [928, 124] width 11 height 11
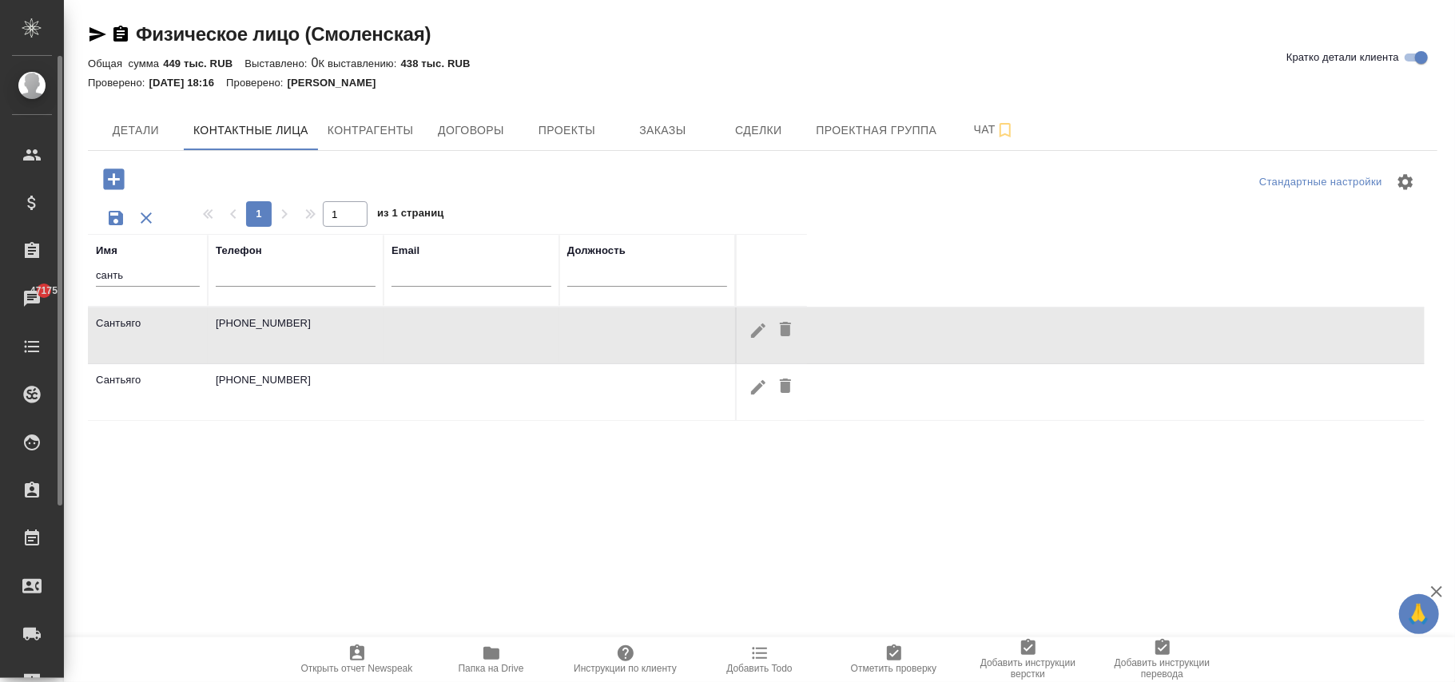
drag, startPoint x: 158, startPoint y: 278, endPoint x: 54, endPoint y: 272, distance: 104.1
click at [54, 272] on div ".cls-1 fill:#fff; AWATERA [PERSON_NAME]fokina Клиенты Спецификации Заказы 47175…" at bounding box center [727, 341] width 1455 height 682
click at [323, 270] on input "text" at bounding box center [296, 277] width 160 height 20
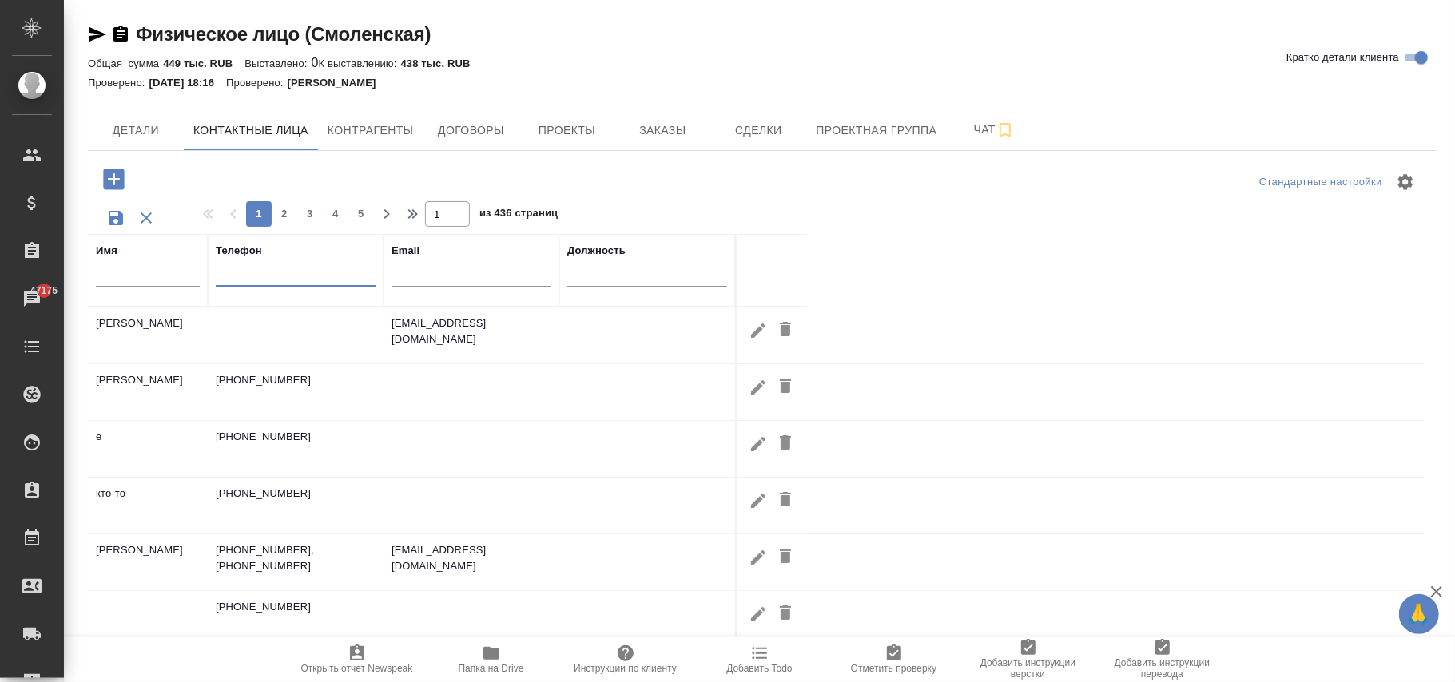
paste input "[PHONE_NUMBER]"
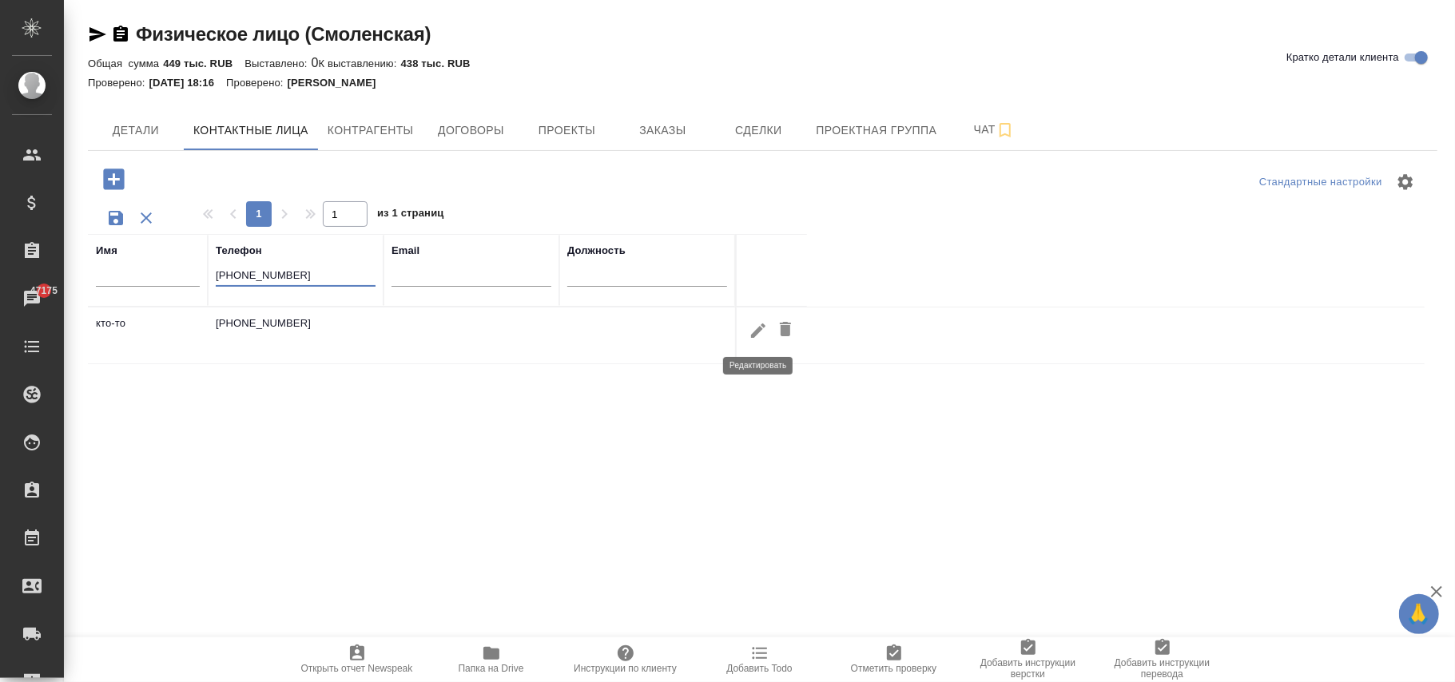
type input "[PHONE_NUMBER]"
click at [756, 330] on icon "button" at bounding box center [758, 330] width 19 height 19
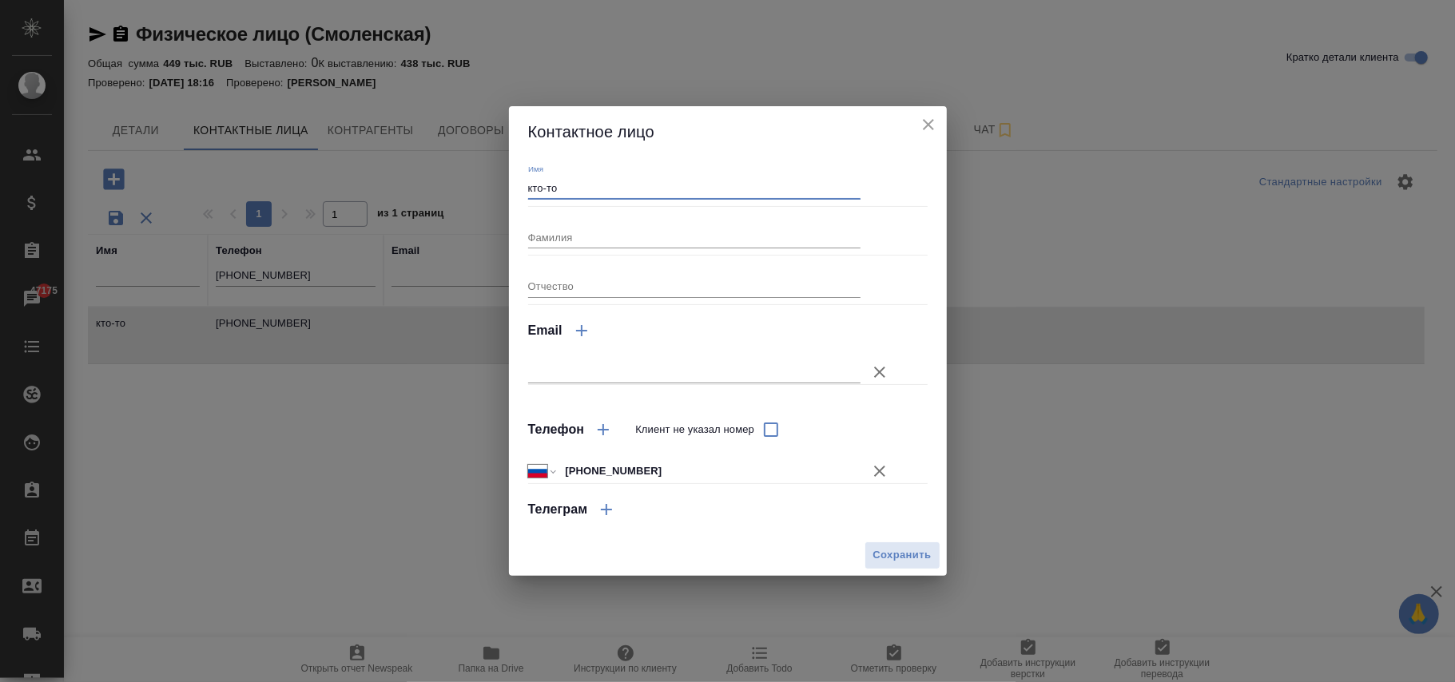
drag, startPoint x: 583, startPoint y: 177, endPoint x: 435, endPoint y: 177, distance: 147.8
click at [435, 177] on div "Контактное лицо Имя кто-то Фамилия Отчество Email Телефон Клиент не указал номе…" at bounding box center [727, 341] width 1455 height 682
type input "Сантьяго"
click at [913, 551] on span "Сохранить" at bounding box center [902, 556] width 58 height 18
